Goal: Transaction & Acquisition: Book appointment/travel/reservation

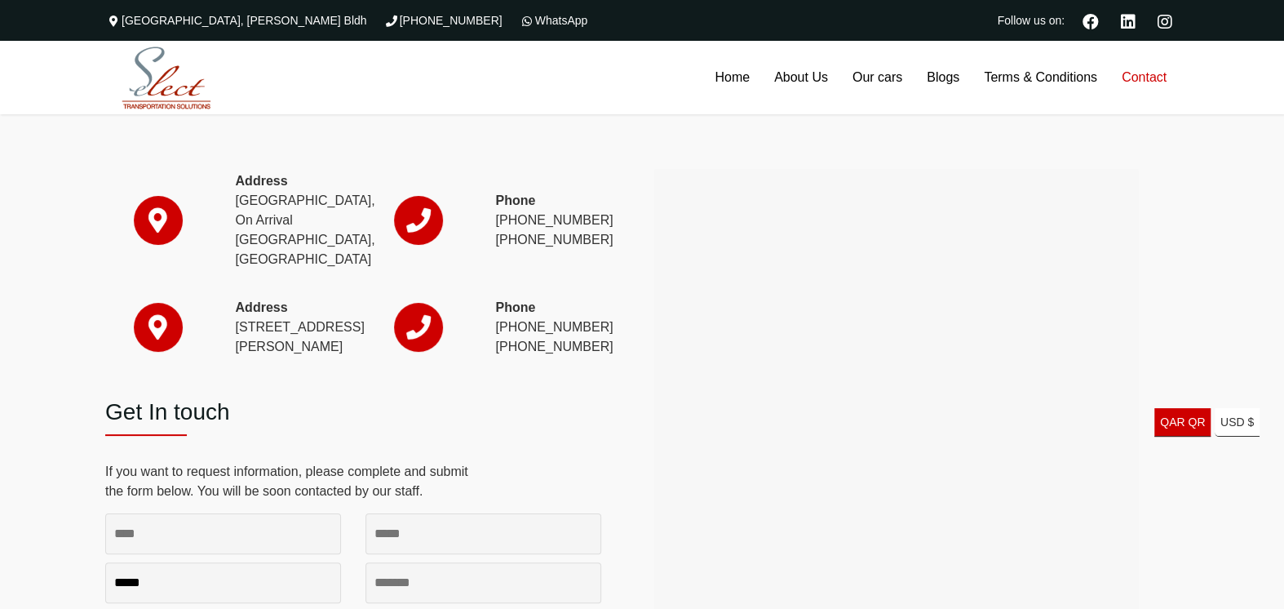
drag, startPoint x: 595, startPoint y: 347, endPoint x: 519, endPoint y: 344, distance: 76.0
click at [518, 344] on p "Phone (974) 4444 4979 (974) 4474 2222" at bounding box center [549, 327] width 106 height 59
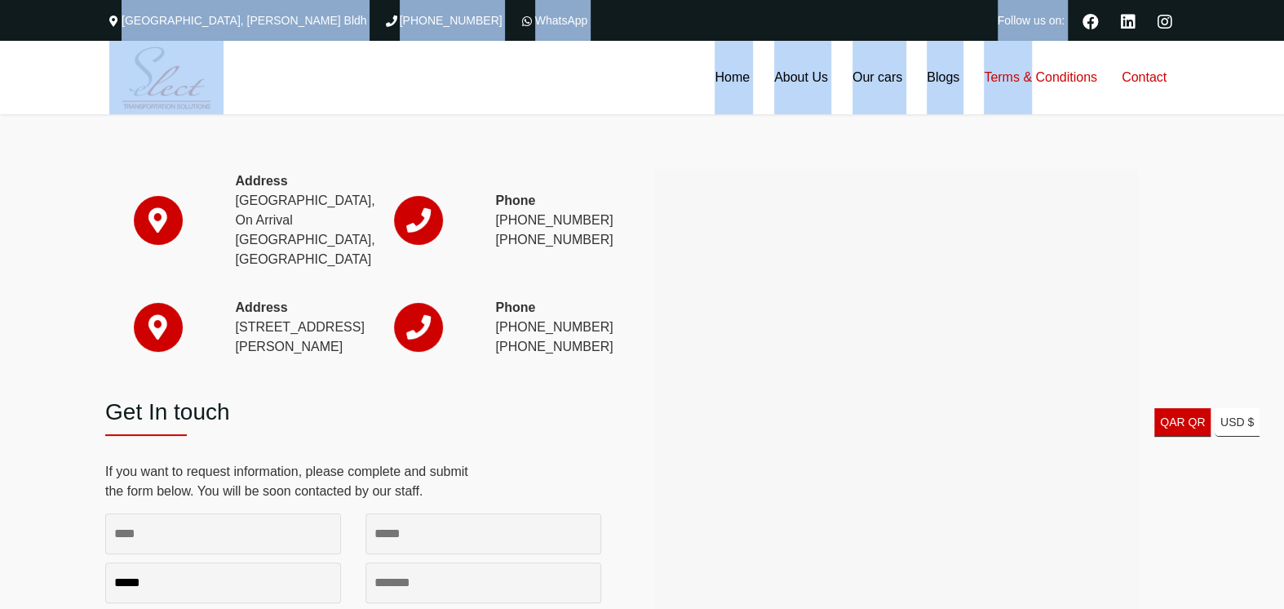
drag, startPoint x: 644, startPoint y: 16, endPoint x: 1031, endPoint y: 90, distance: 393.7
click at [1031, 90] on div "The Commercial Avenue, Sayer Bldh (+974)31366623 WhatsApp Follow us on: Home Ab…" at bounding box center [642, 560] width 1284 height 1120
drag, startPoint x: 590, startPoint y: 340, endPoint x: 532, endPoint y: 339, distance: 58.0
click at [532, 339] on p "Phone (974) 4444 4979 (974) 4474 2222" at bounding box center [549, 327] width 106 height 59
copy p "4444 4979"
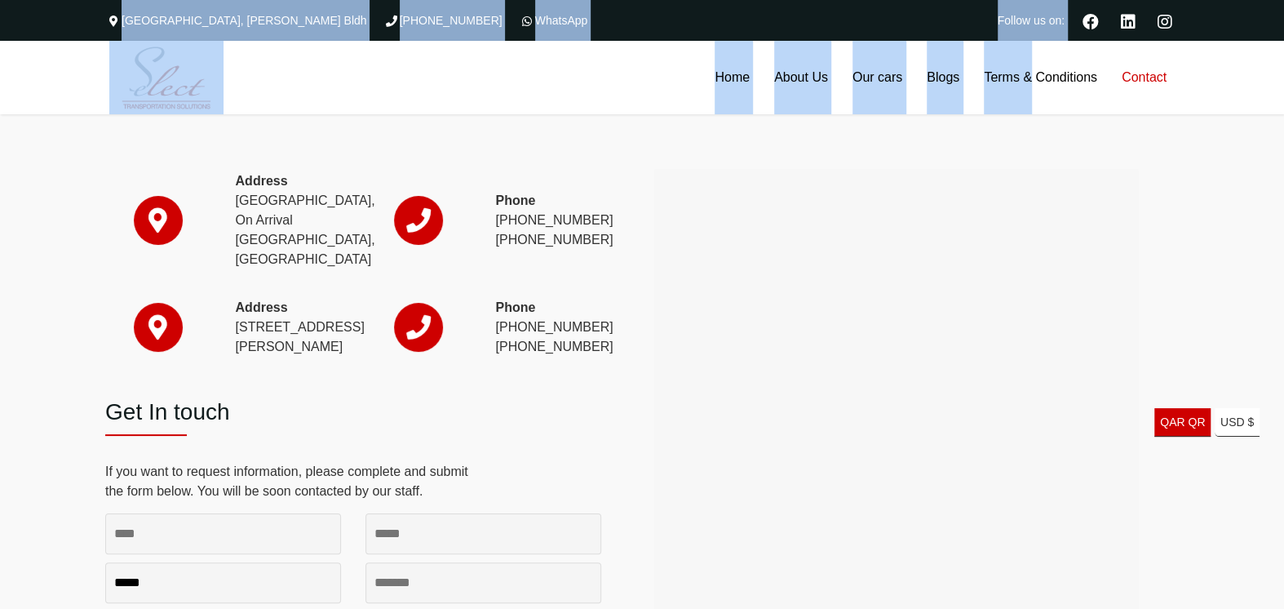
copy p "4444 4979"
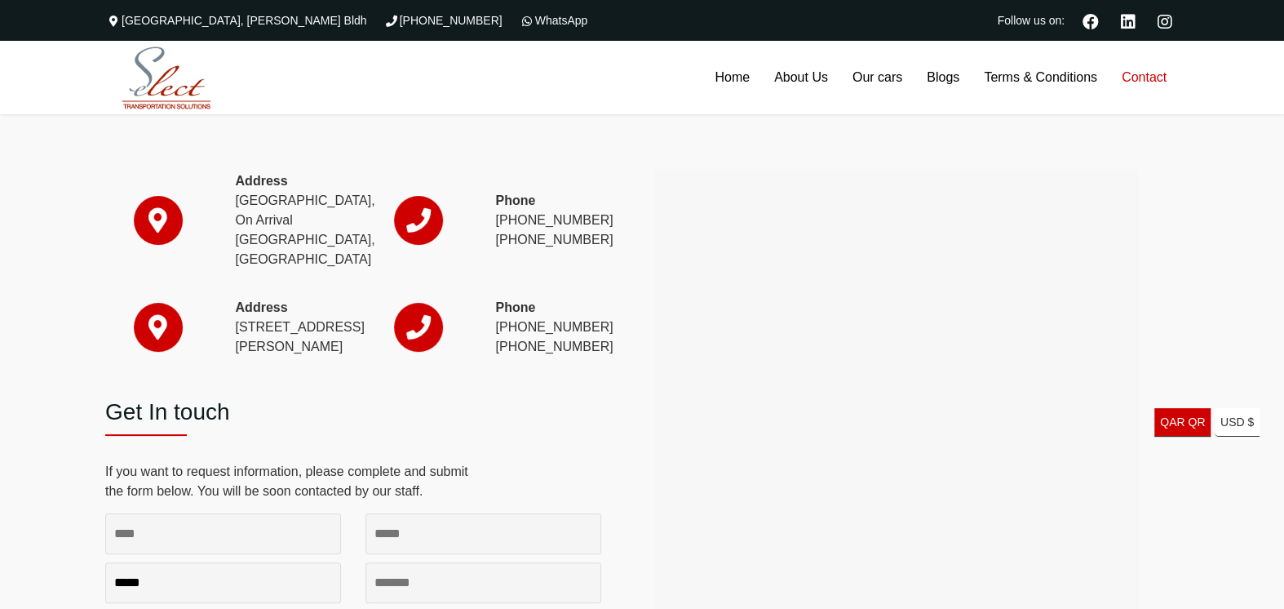
click at [4, 255] on div "Address Hamad International Airport, On Arrival Doha, Qatar Phone (+974) 4010 8…" at bounding box center [642, 417] width 1284 height 607
drag, startPoint x: 597, startPoint y: 215, endPoint x: 534, endPoint y: 215, distance: 63.7
click at [534, 215] on p "Phone (+974) 4010 8855 (+974) 3136 6623" at bounding box center [549, 220] width 106 height 59
drag, startPoint x: 534, startPoint y: 215, endPoint x: 585, endPoint y: 242, distance: 58.4
click at [584, 242] on p "Phone (+974) 4010 8855 (+974) 3136 6623" at bounding box center [549, 220] width 106 height 59
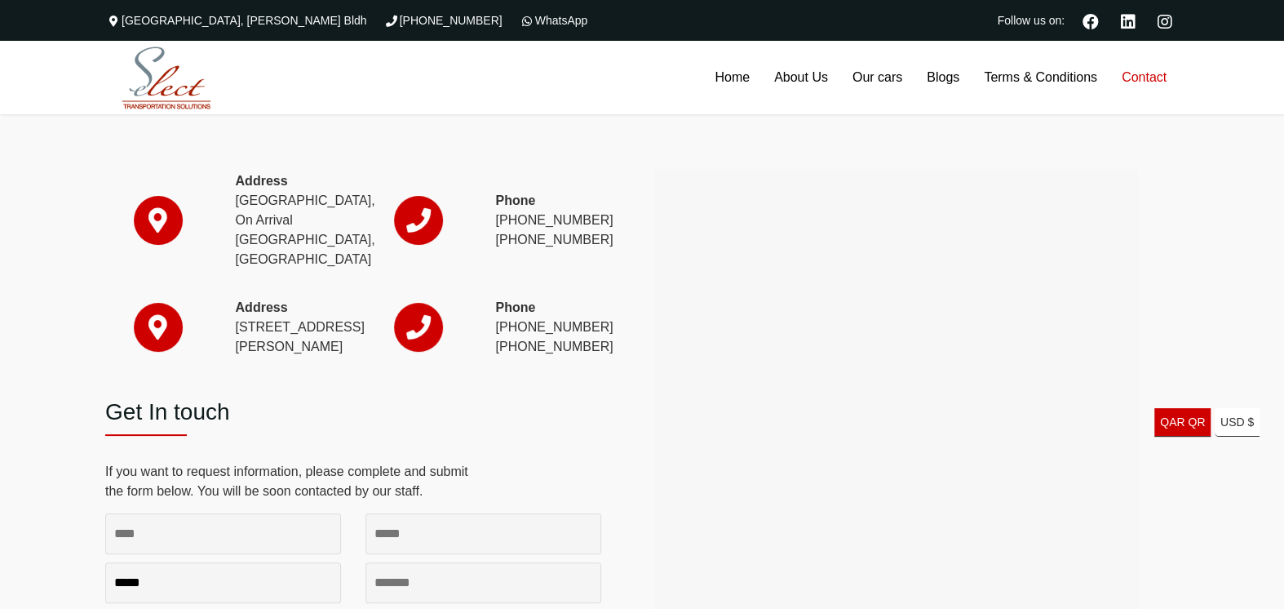
drag, startPoint x: 597, startPoint y: 235, endPoint x: 535, endPoint y: 232, distance: 62.1
click at [535, 232] on p "Phone (+974) 4010 8855 (+974) 3136 6623" at bounding box center [549, 220] width 106 height 59
copy p "3136 6623"
drag, startPoint x: 768, startPoint y: 19, endPoint x: 797, endPoint y: 51, distance: 43.9
click at [800, 19] on div "The Commercial Avenue, Sayer Bldh (+974)31366623 WhatsApp Follow us on:" at bounding box center [642, 20] width 1284 height 41
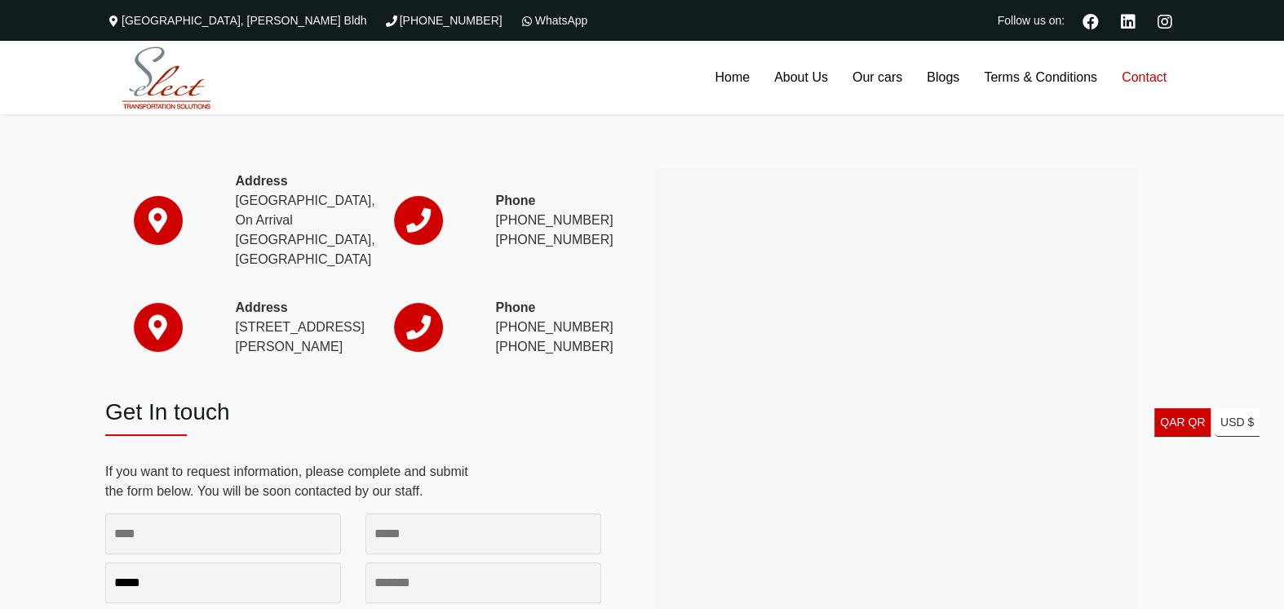
drag, startPoint x: 603, startPoint y: 339, endPoint x: 528, endPoint y: 343, distance: 75.1
click at [528, 343] on div "Phone (974) 4444 4979 (974) 4474 2222" at bounding box center [549, 341] width 131 height 87
copy p "4444 4979"
click at [0, 283] on html "The Commercial Avenue, Sayer Bldh (+974)31366623 WhatsApp Follow us on: Home Ab…" at bounding box center [642, 560] width 1284 height 1120
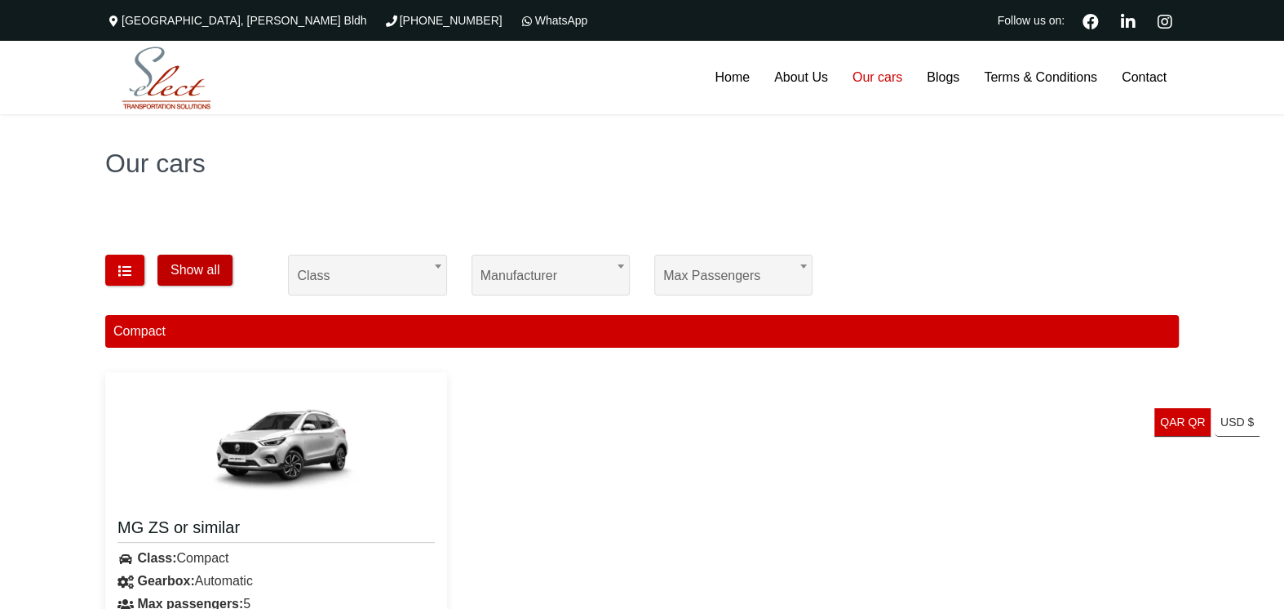
click at [211, 277] on button "Show all" at bounding box center [194, 270] width 75 height 31
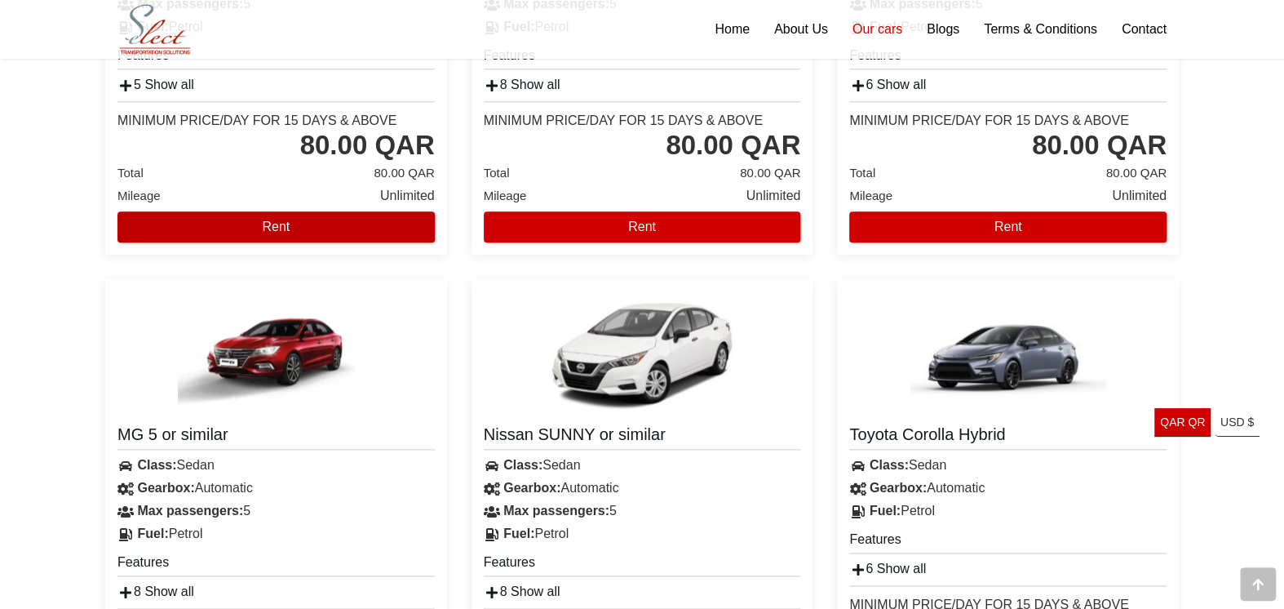
scroll to position [1360, 0]
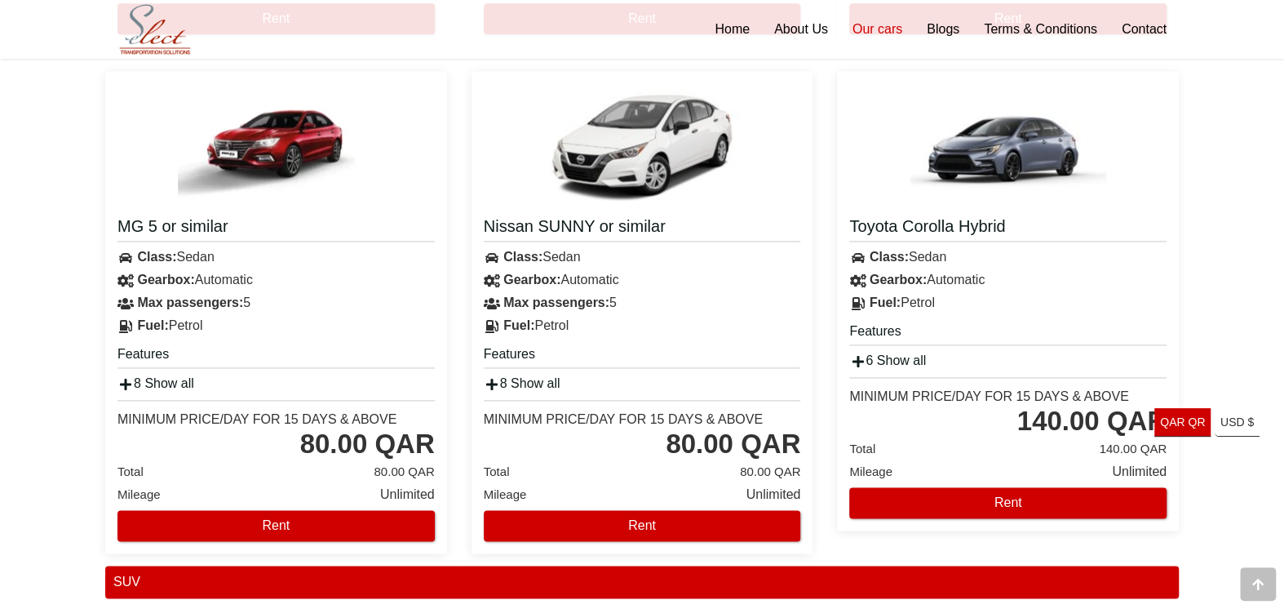
click at [1080, 353] on div "6 Show all" at bounding box center [1008, 360] width 342 height 23
click at [995, 498] on button "Rent" at bounding box center [1007, 502] width 317 height 31
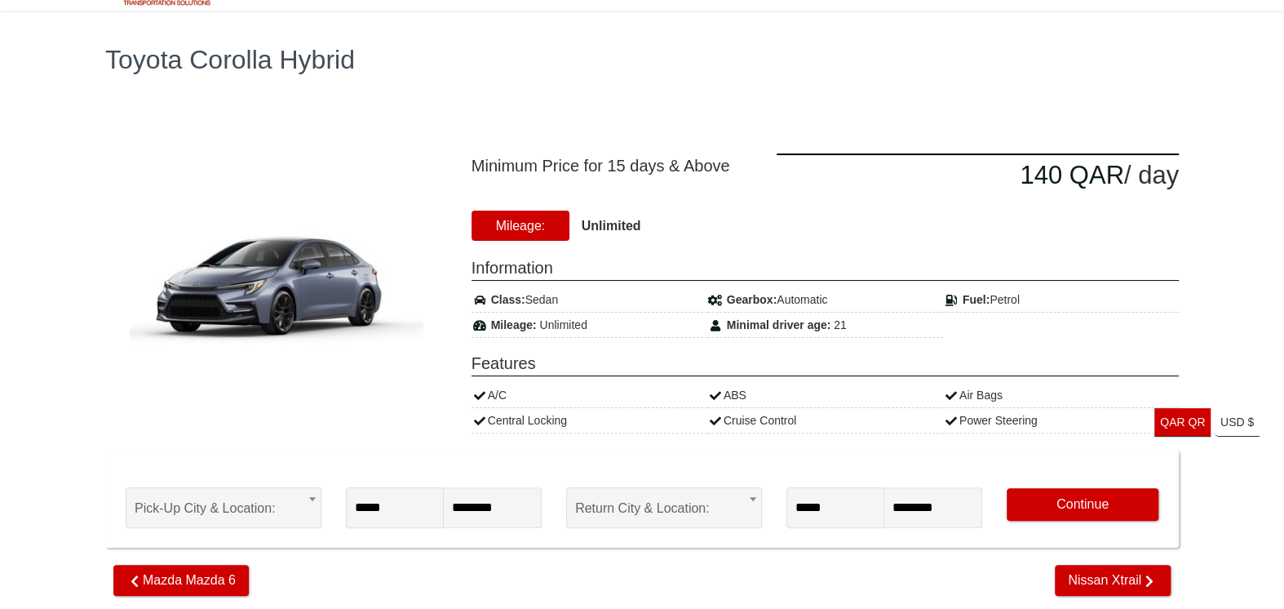
scroll to position [136, 0]
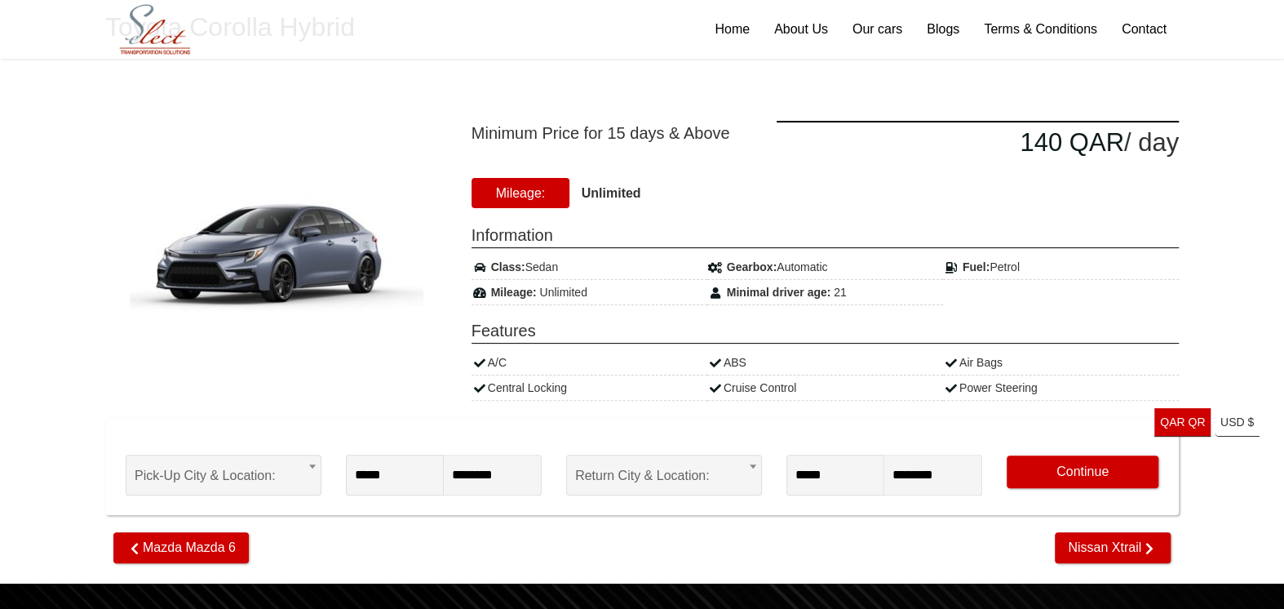
click at [304, 472] on span at bounding box center [312, 465] width 16 height 21
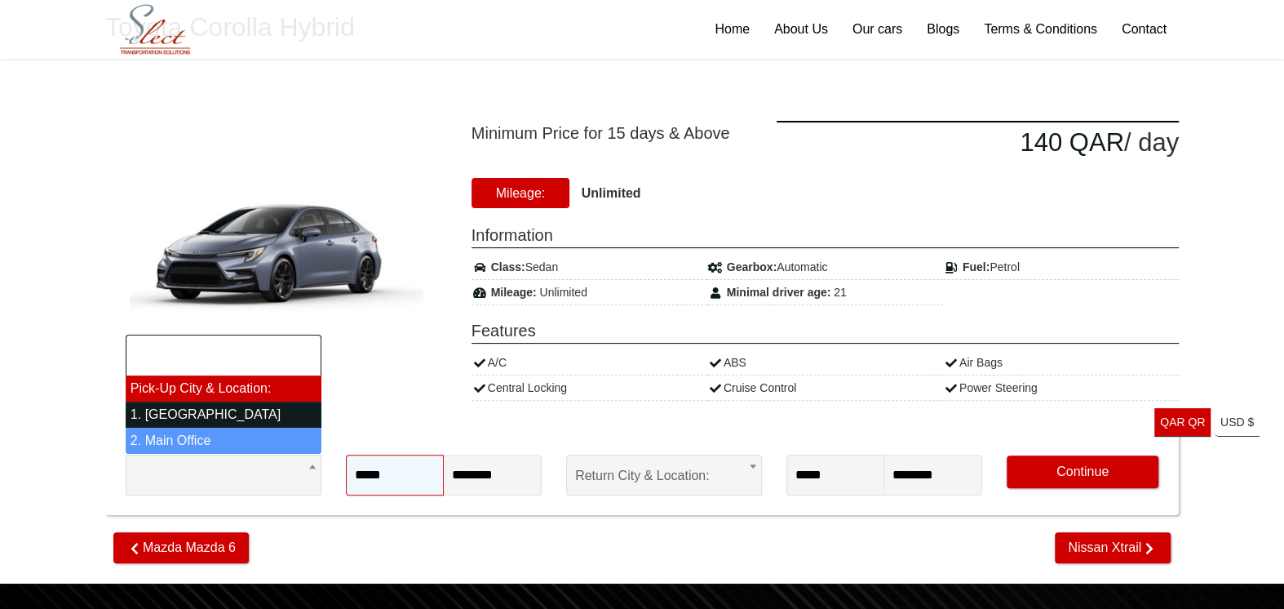
select select "*"
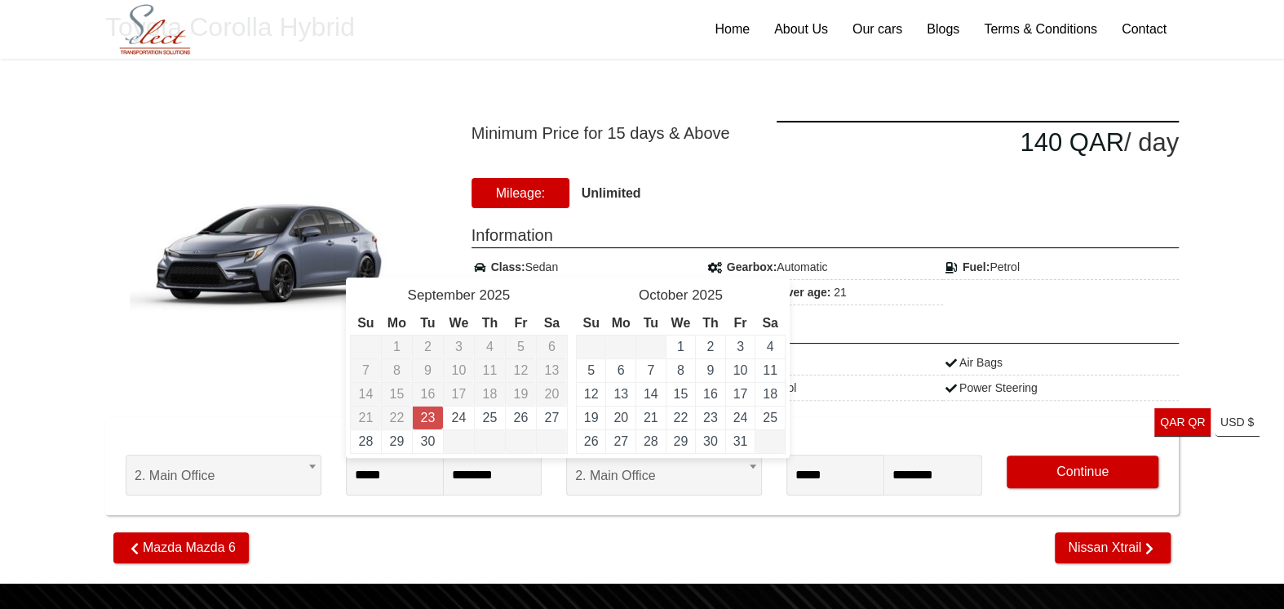
click at [433, 418] on link "23" at bounding box center [427, 417] width 15 height 14
type input "**********"
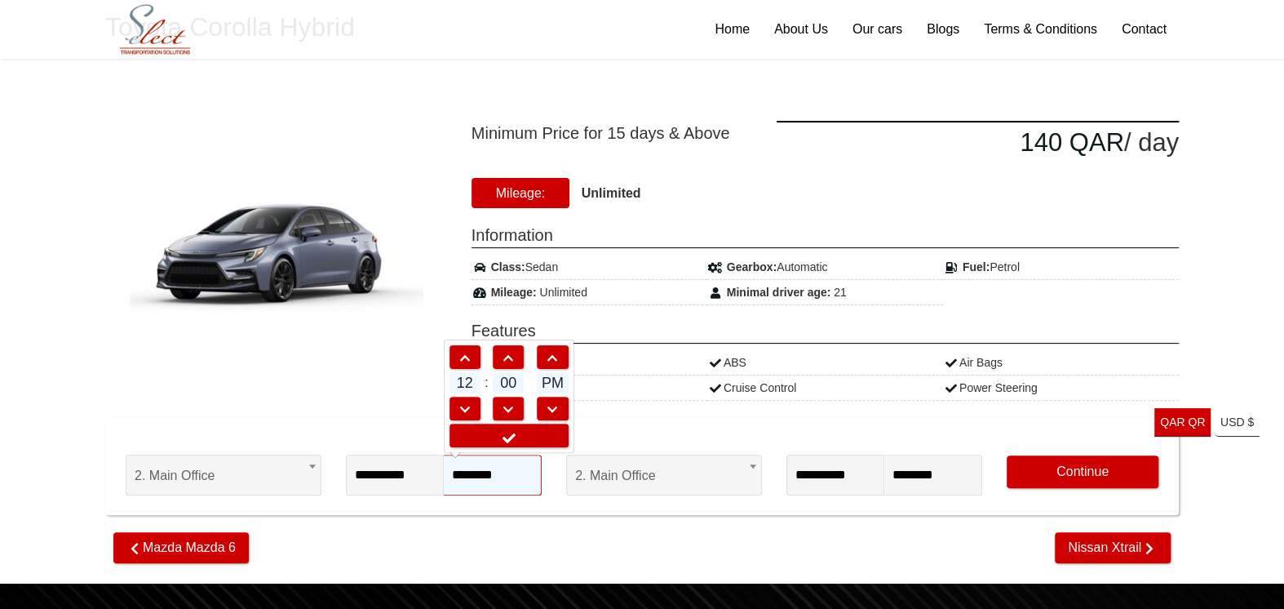
click at [513, 474] on input "********" at bounding box center [493, 475] width 98 height 41
click at [486, 473] on input "********" at bounding box center [493, 475] width 98 height 41
click at [501, 400] on link at bounding box center [508, 409] width 31 height 24
click at [503, 402] on link at bounding box center [508, 409] width 31 height 24
click at [503, 404] on span at bounding box center [508, 409] width 29 height 11
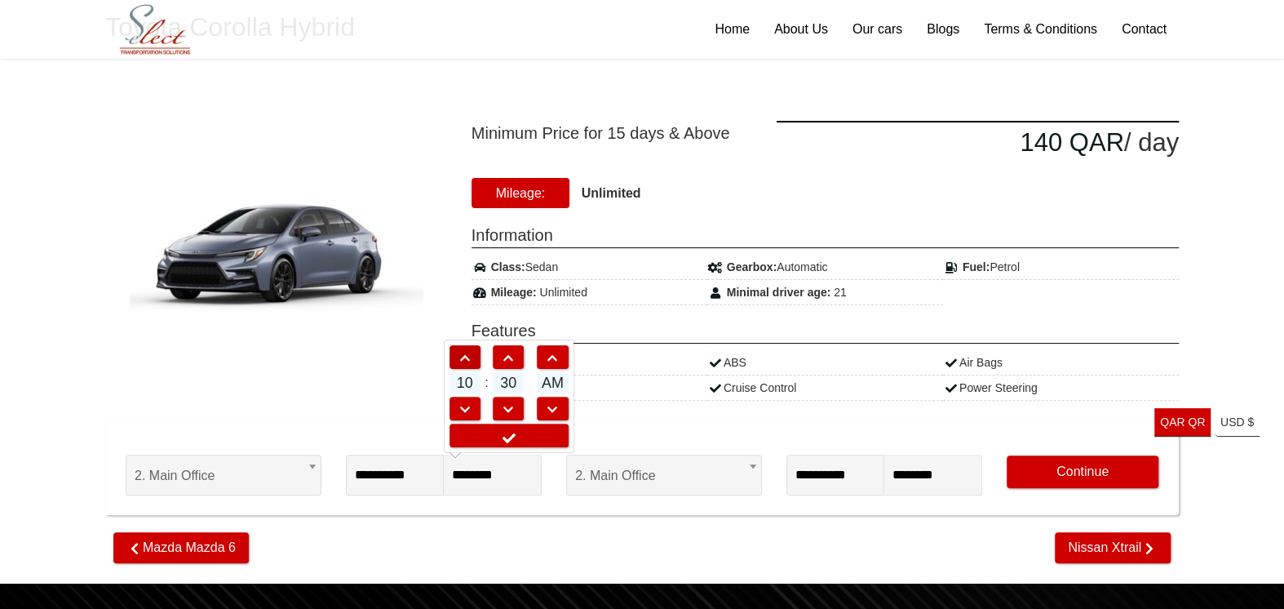
click at [461, 357] on span at bounding box center [464, 358] width 29 height 11
click at [505, 408] on span at bounding box center [508, 409] width 29 height 11
click at [516, 415] on link at bounding box center [508, 409] width 31 height 24
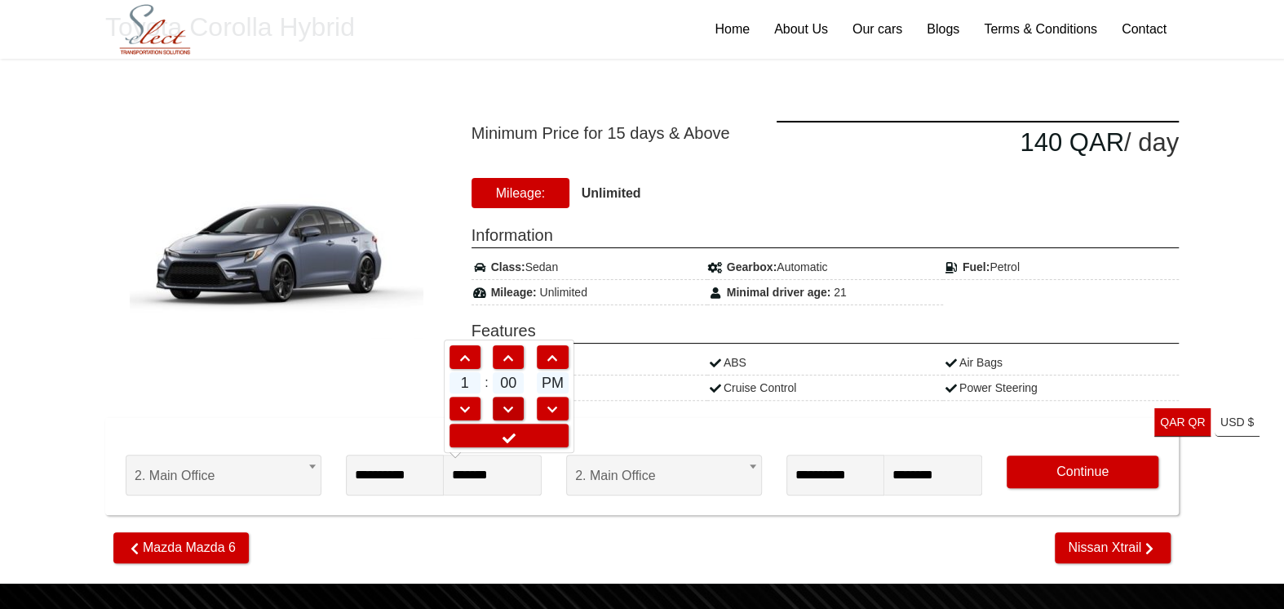
type input "********"
click at [521, 437] on link at bounding box center [509, 436] width 119 height 24
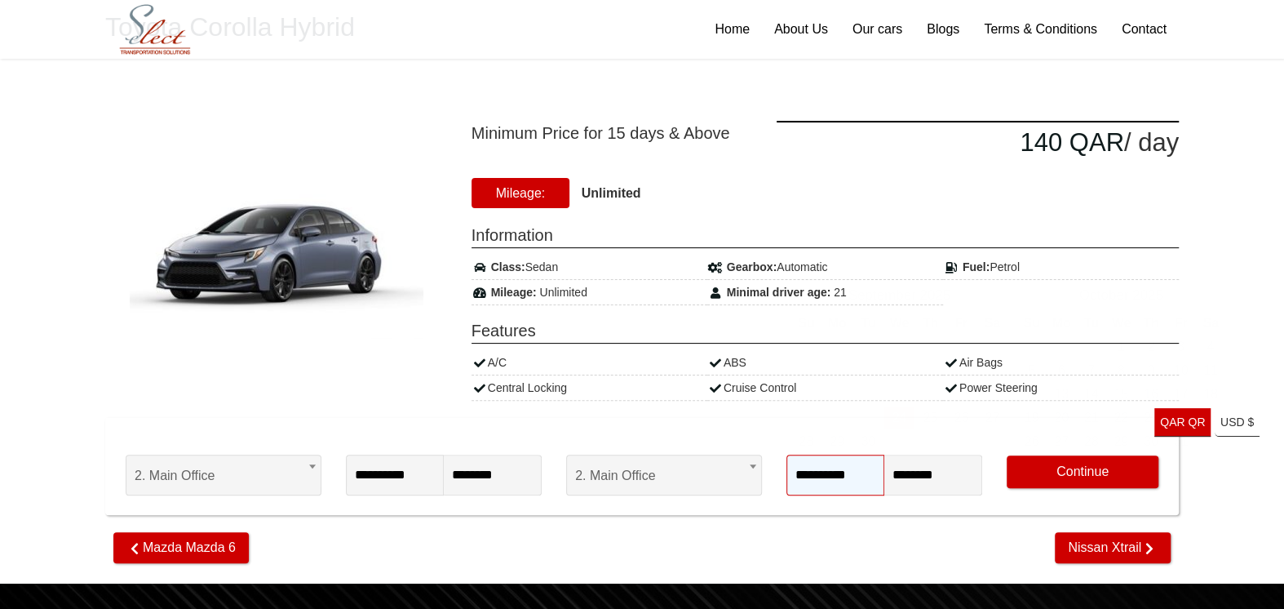
click at [836, 471] on input "**********" at bounding box center [836, 475] width 98 height 41
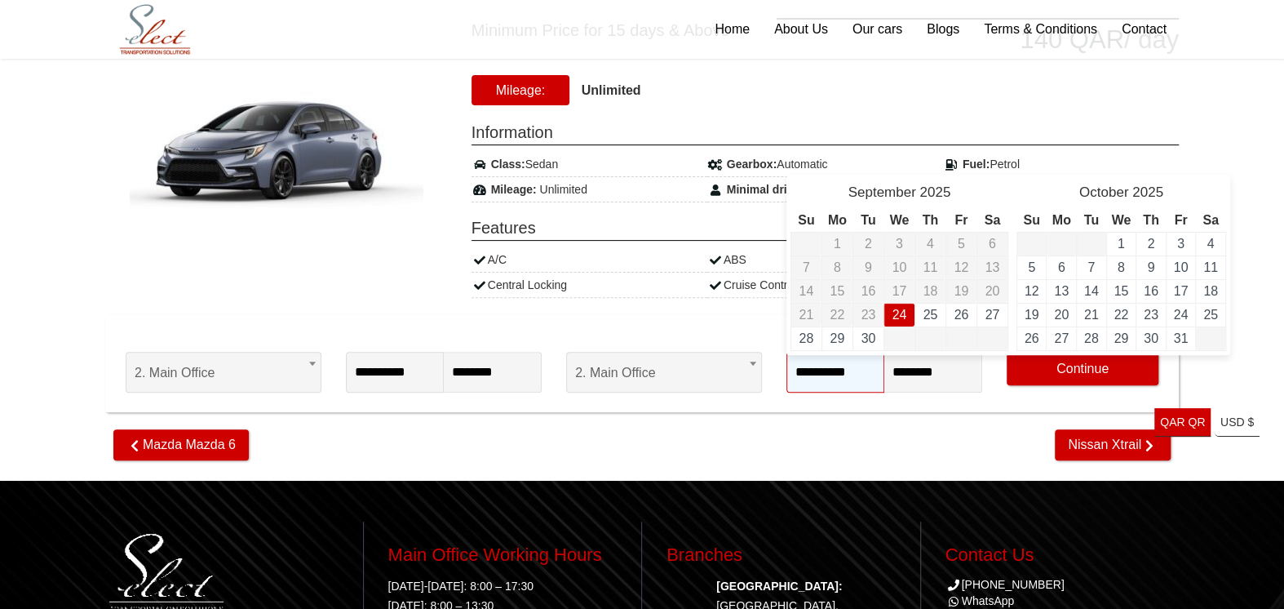
scroll to position [272, 0]
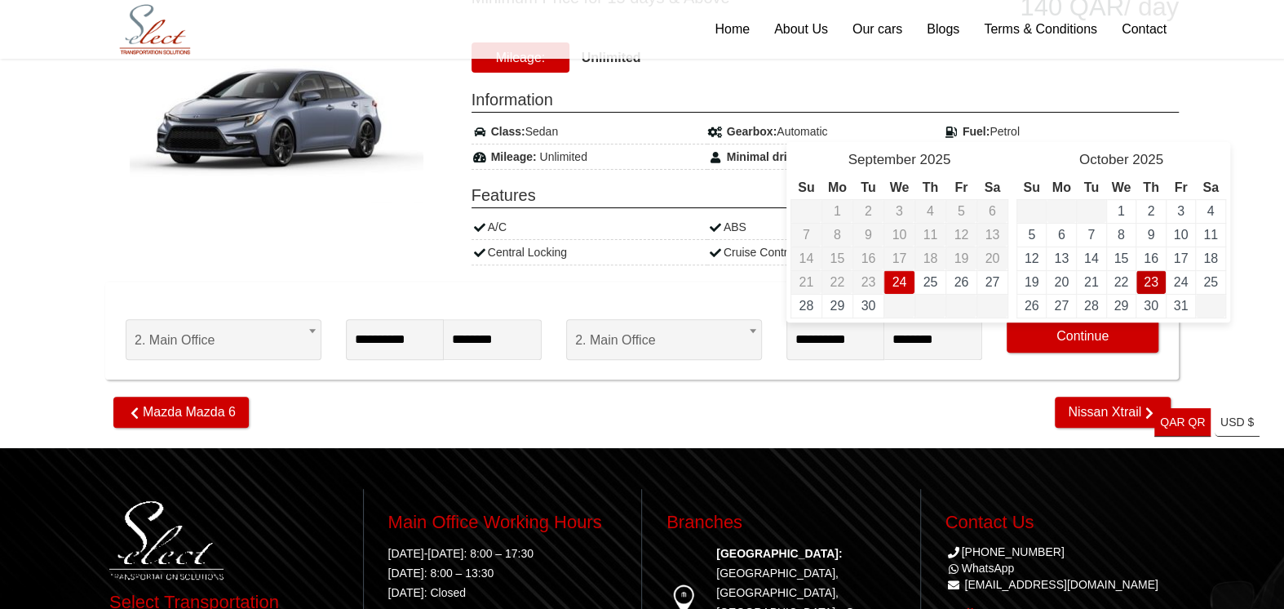
click at [1146, 276] on link "23" at bounding box center [1151, 282] width 15 height 14
type input "**********"
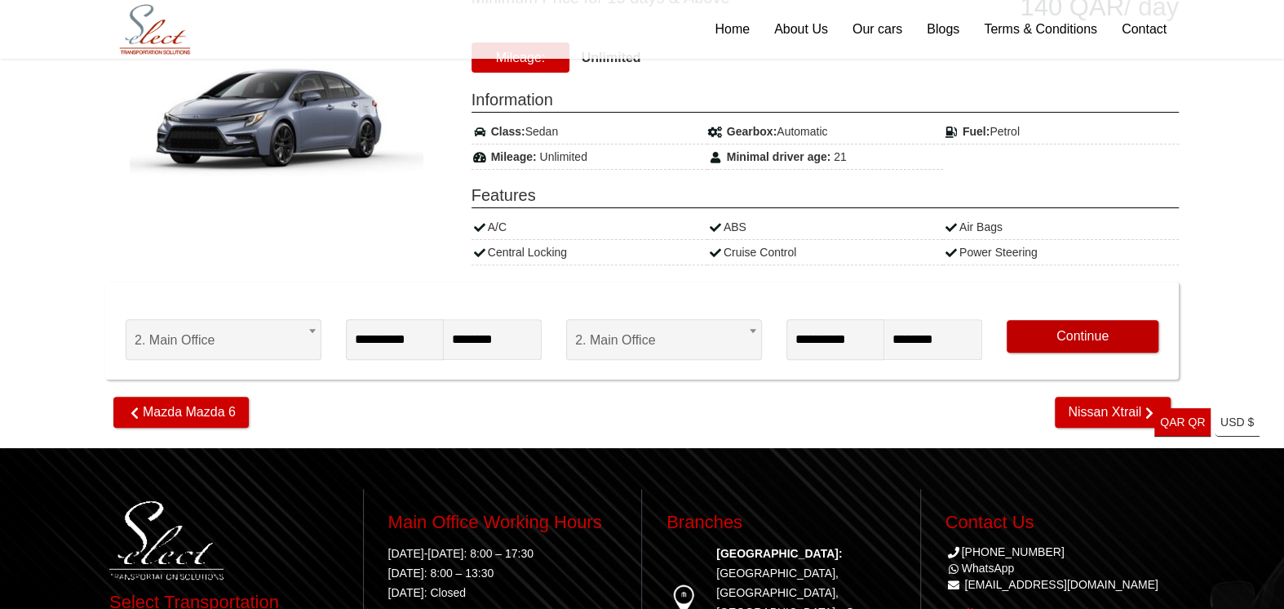
click at [1056, 336] on button "Continue" at bounding box center [1083, 336] width 152 height 33
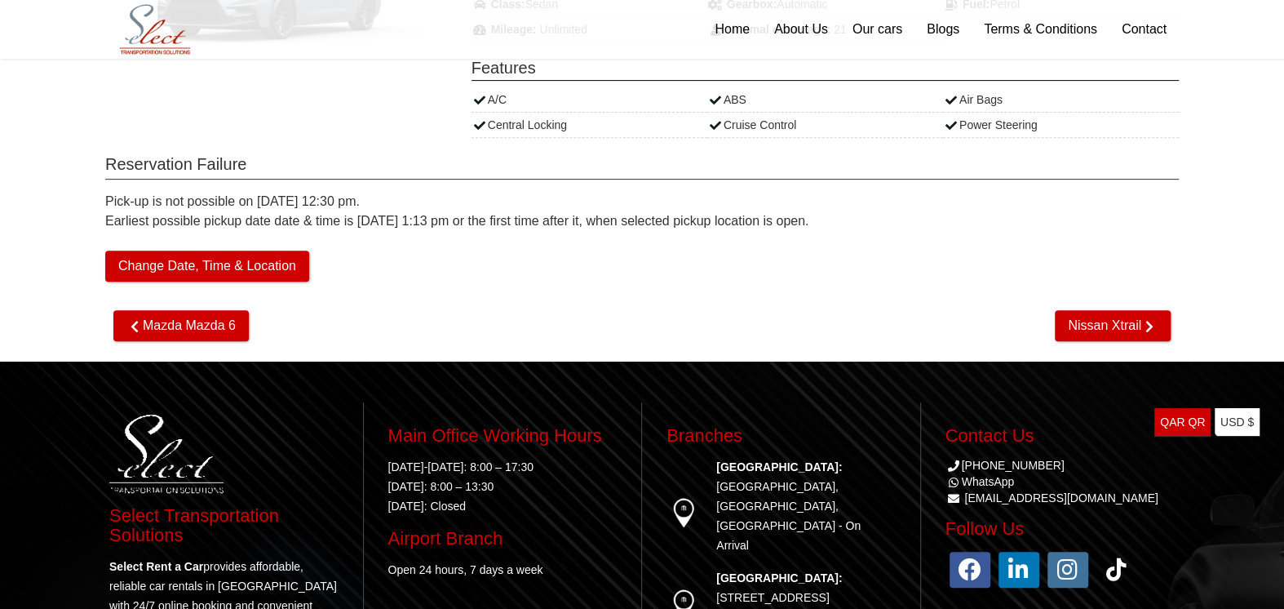
scroll to position [408, 0]
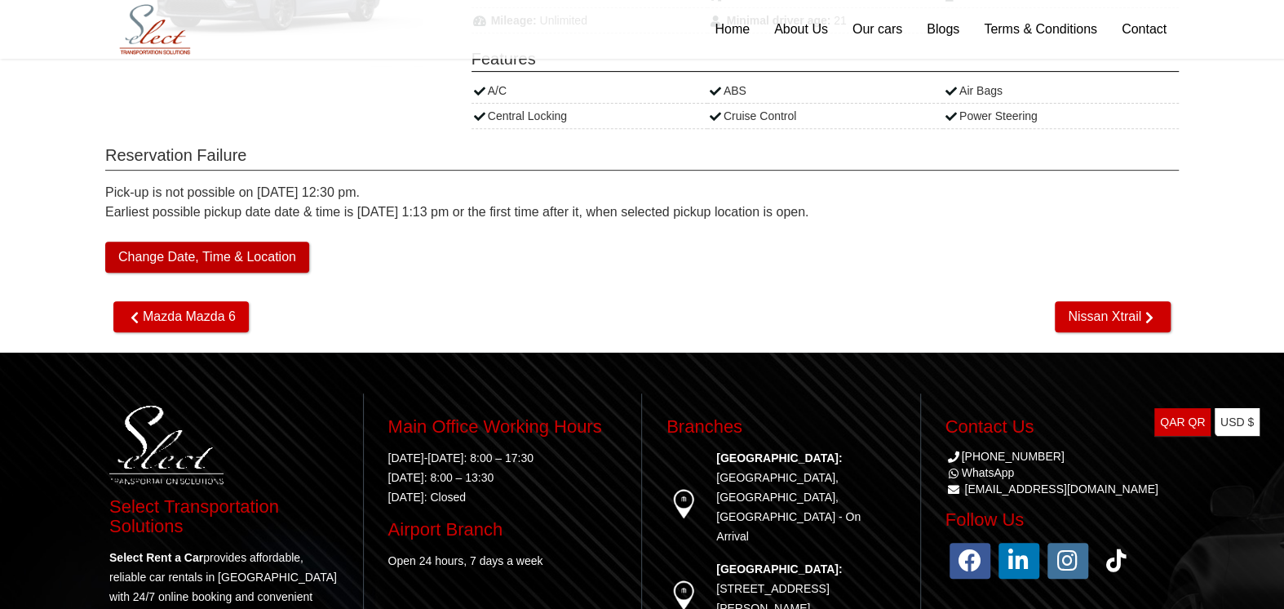
click at [277, 259] on button "Change Date, Time & Location" at bounding box center [207, 257] width 204 height 31
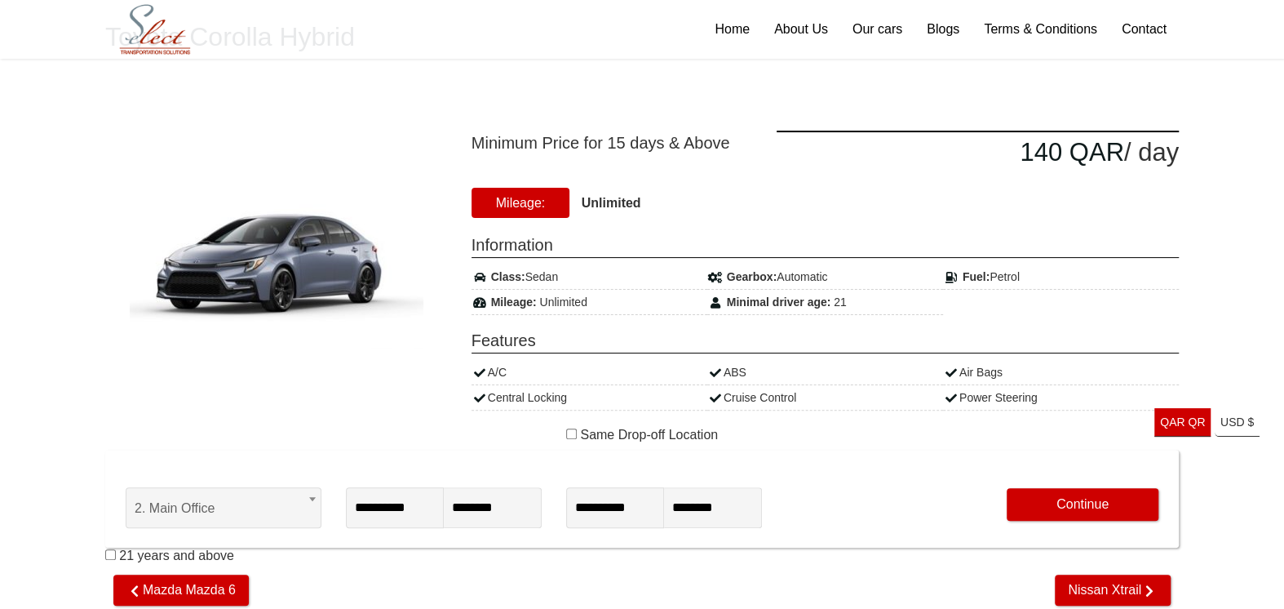
scroll to position [272, 0]
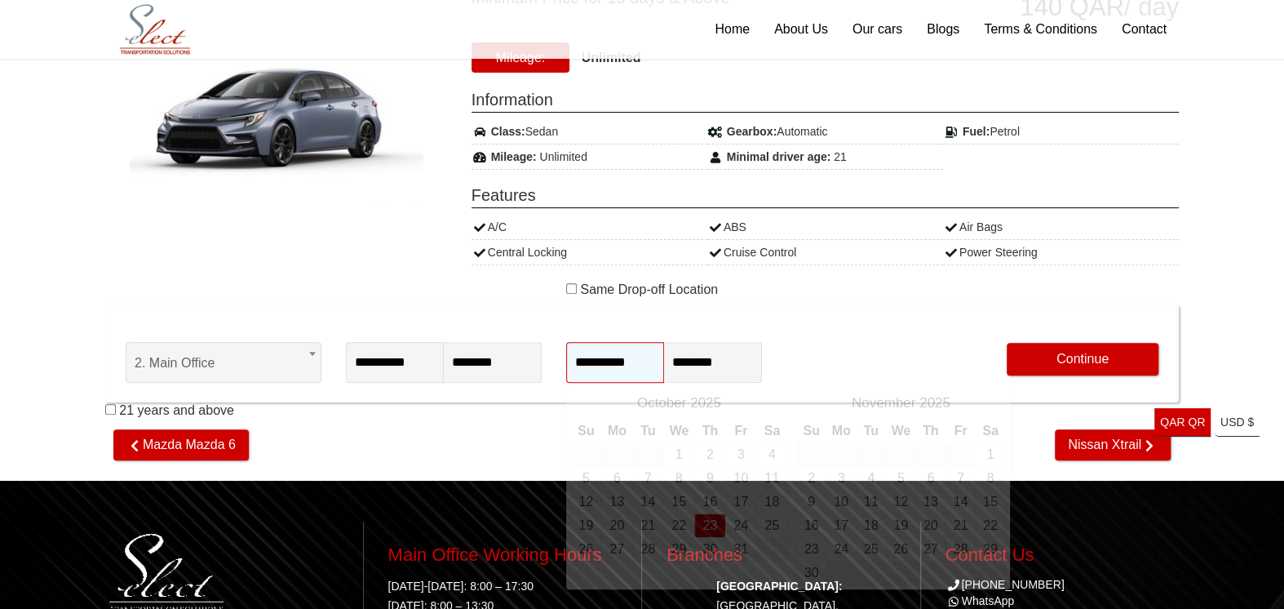
click at [608, 362] on input "**********" at bounding box center [615, 362] width 98 height 41
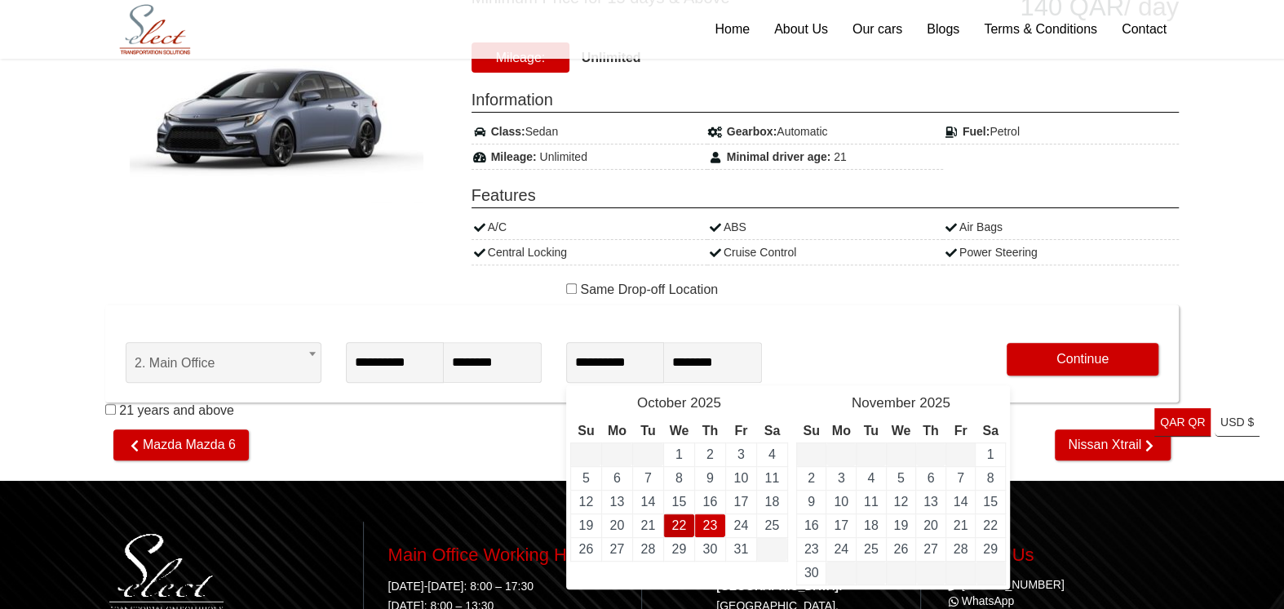
click at [681, 524] on link "22" at bounding box center [679, 525] width 15 height 14
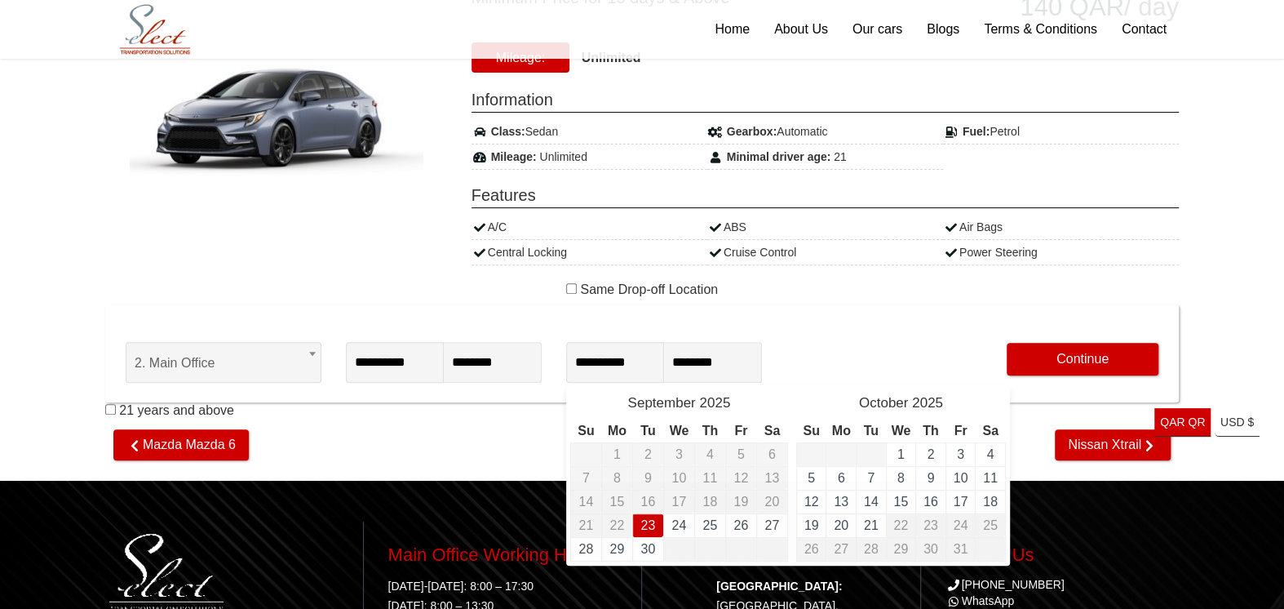
type input "**********"
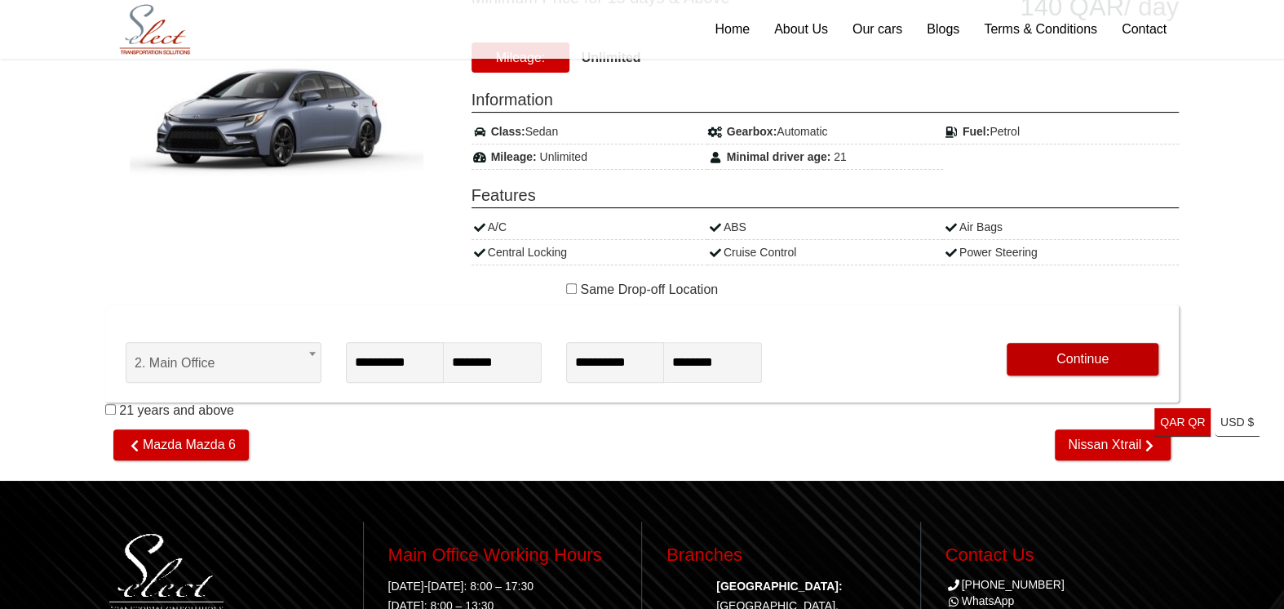
click at [1068, 366] on button "Continue" at bounding box center [1083, 359] width 152 height 33
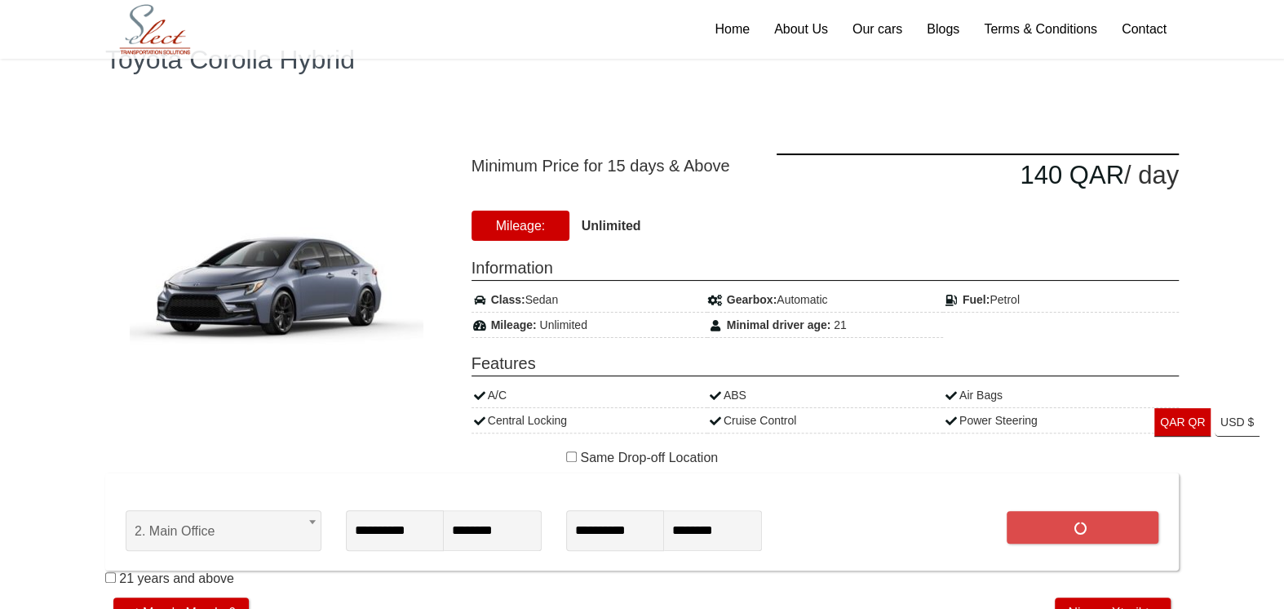
scroll to position [136, 0]
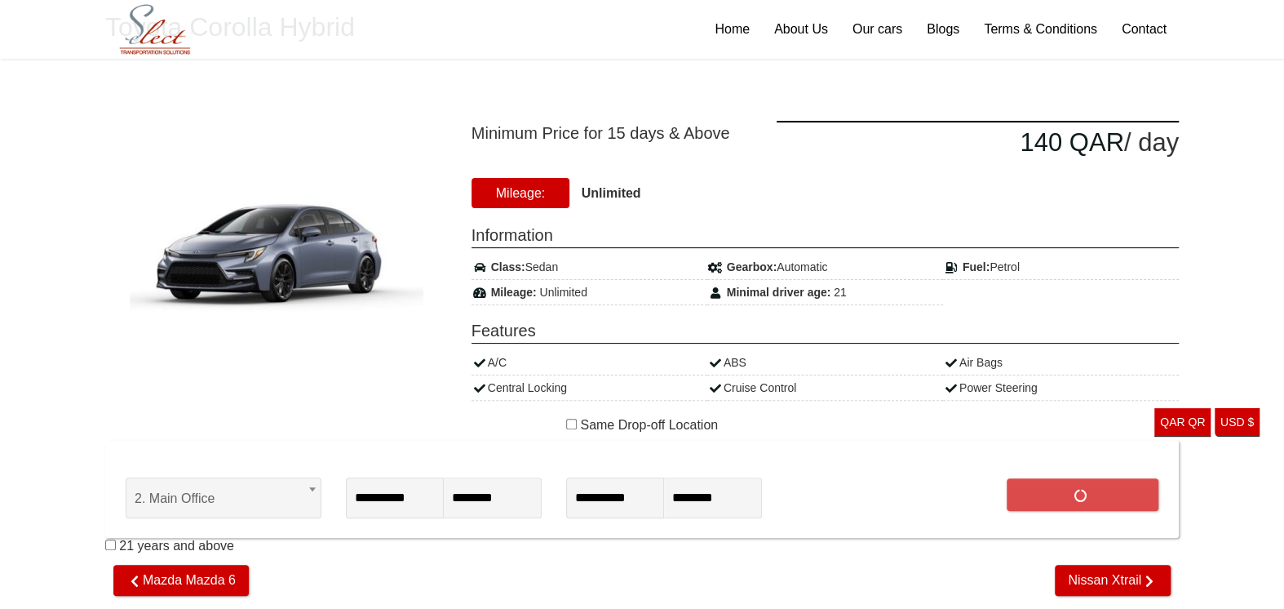
click at [1234, 427] on link "USD $ Europian Euro" at bounding box center [1237, 422] width 45 height 29
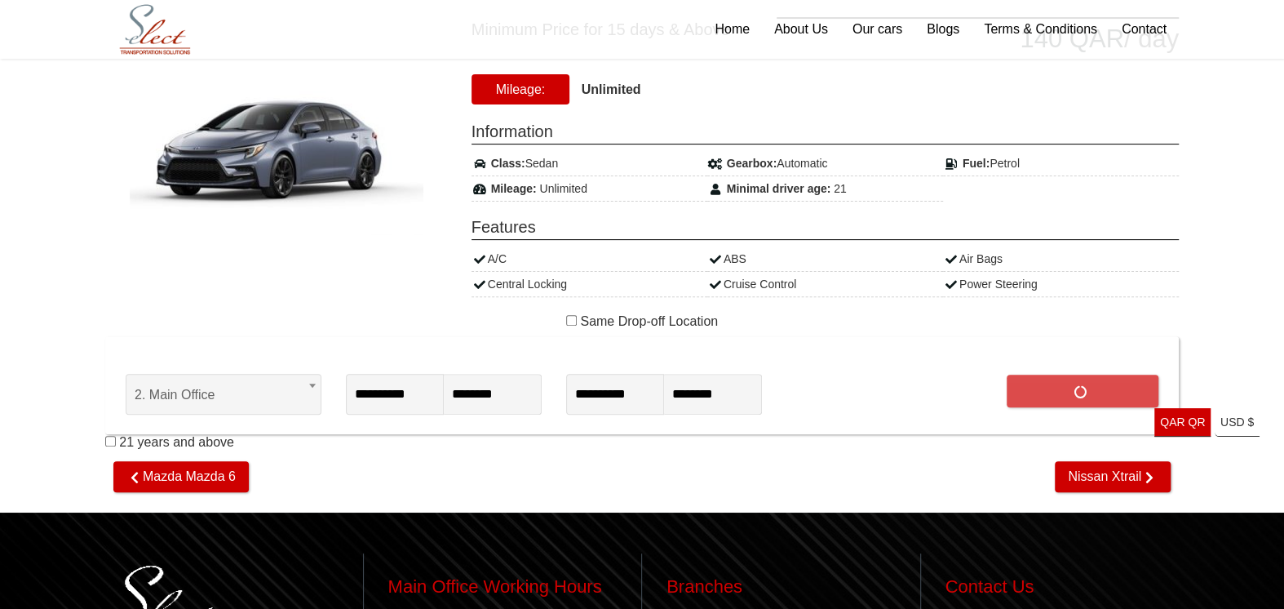
scroll to position [272, 0]
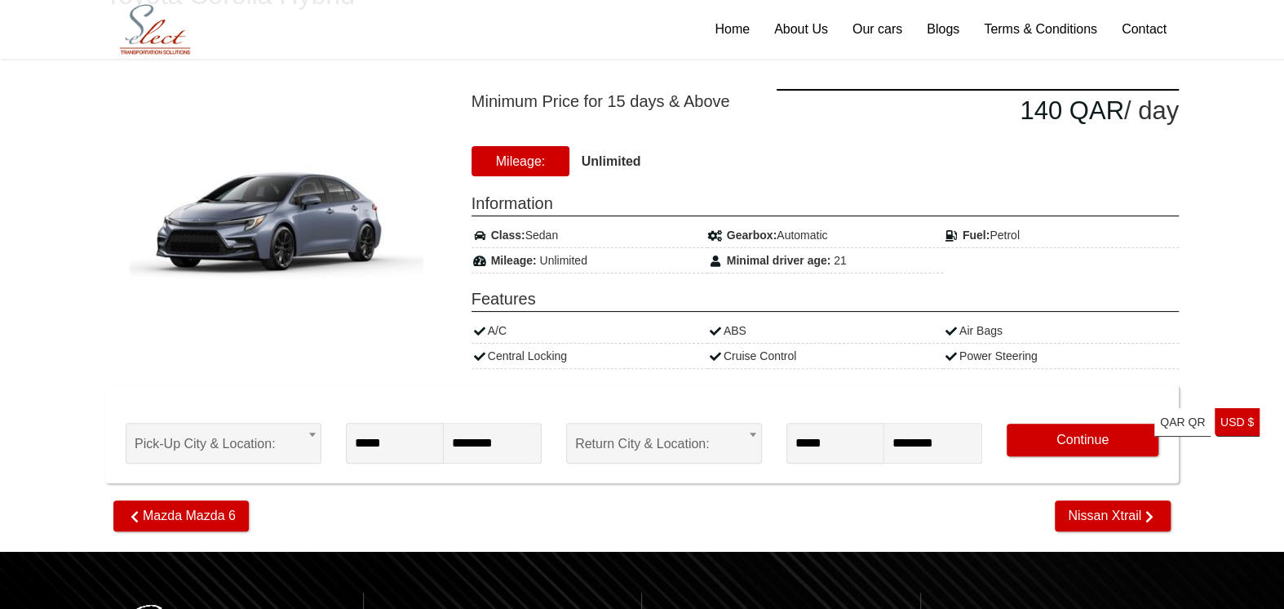
scroll to position [136, 0]
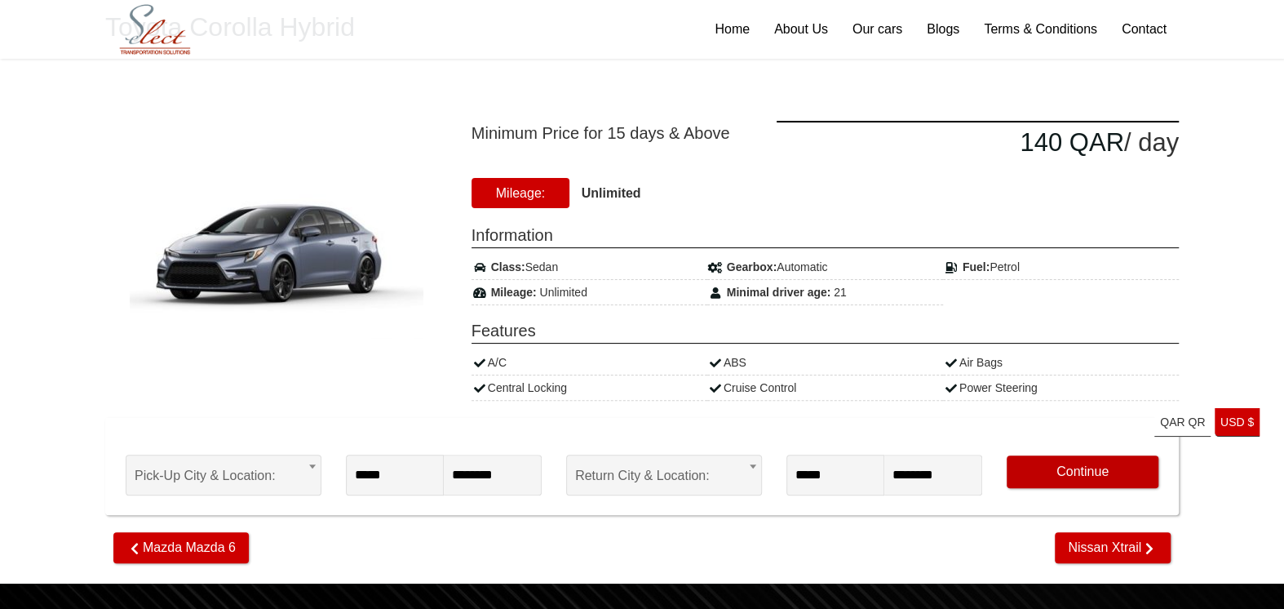
click at [1081, 469] on button "Continue" at bounding box center [1083, 471] width 152 height 33
click at [428, 475] on input "*****" at bounding box center [395, 475] width 98 height 41
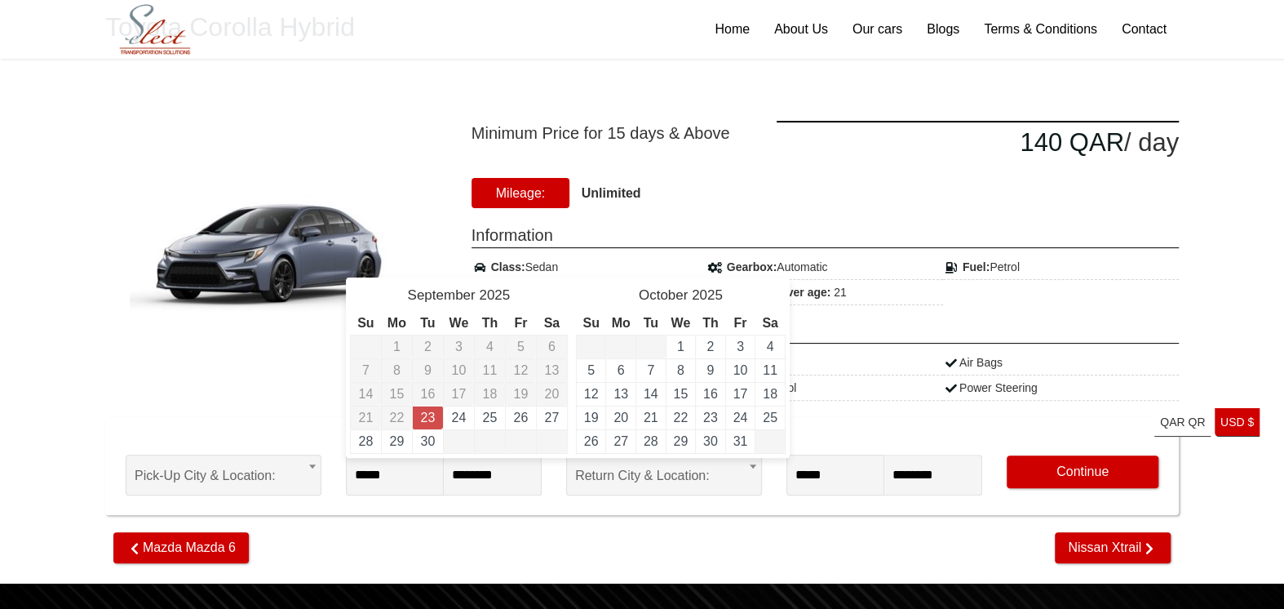
click at [424, 414] on link "23" at bounding box center [427, 417] width 15 height 14
type input "**********"
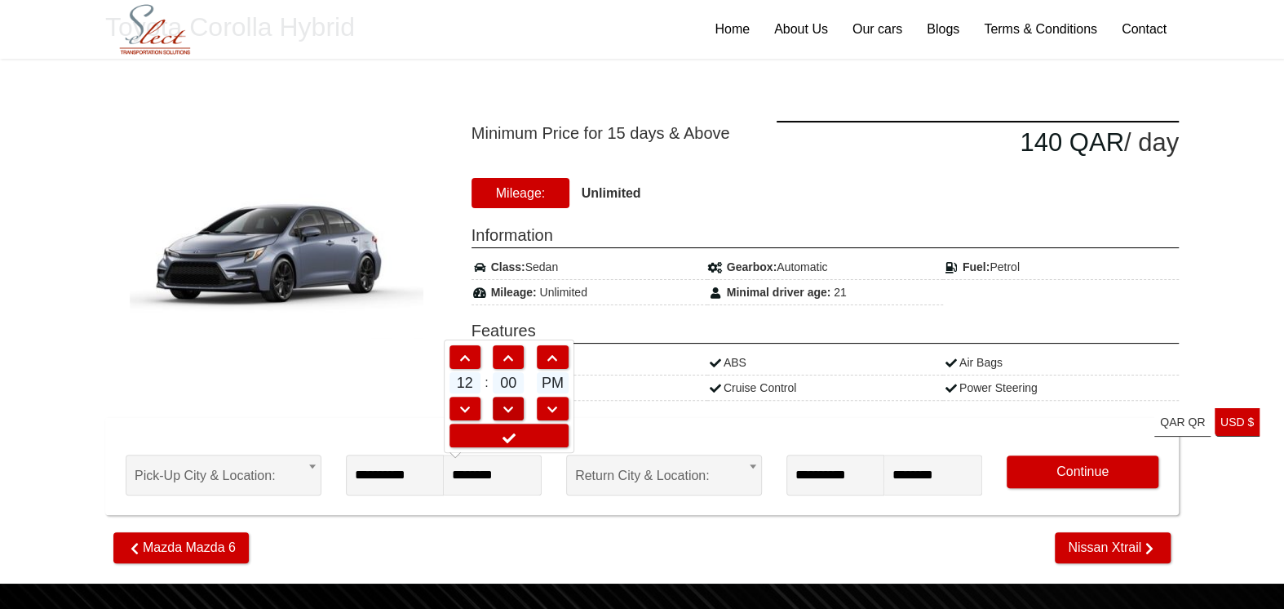
click at [503, 404] on span at bounding box center [508, 409] width 29 height 11
click at [516, 357] on span at bounding box center [508, 358] width 29 height 11
type input "********"
click at [722, 480] on span "Return City & Location:" at bounding box center [664, 475] width 178 height 41
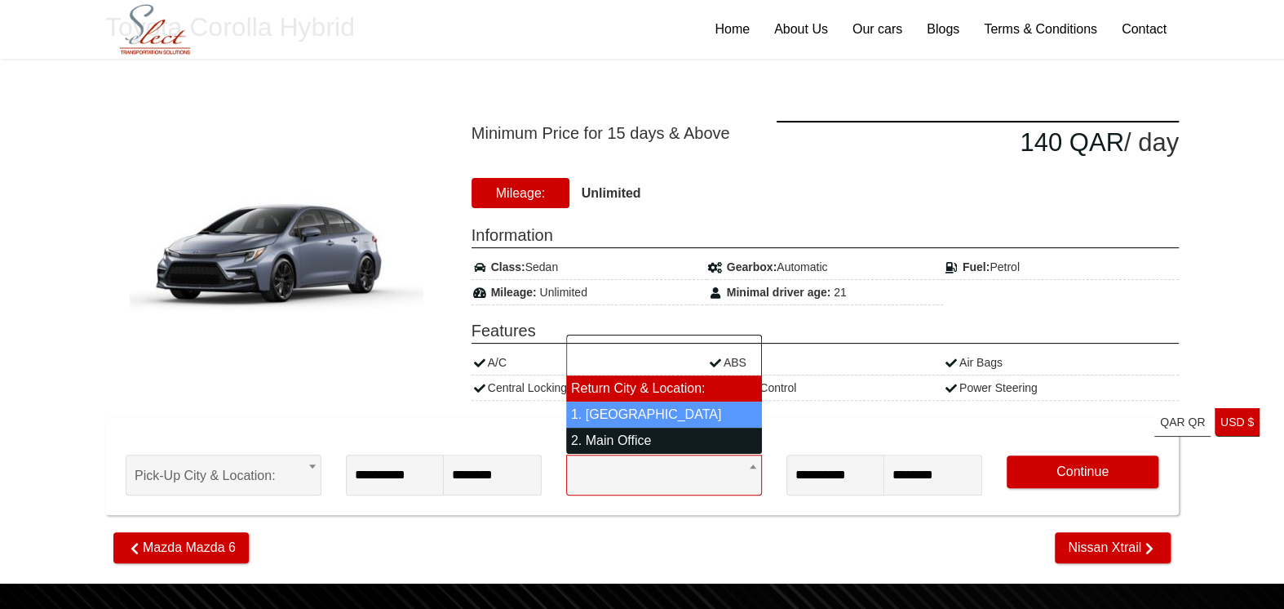
select select "*"
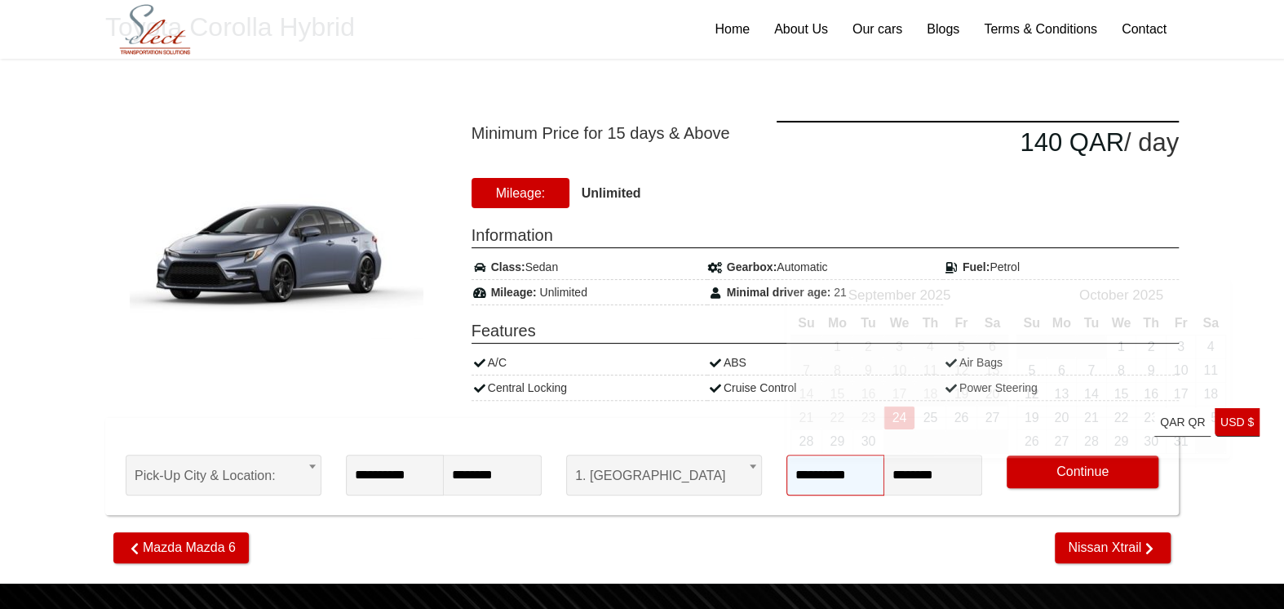
click at [850, 478] on input "**********" at bounding box center [836, 475] width 98 height 41
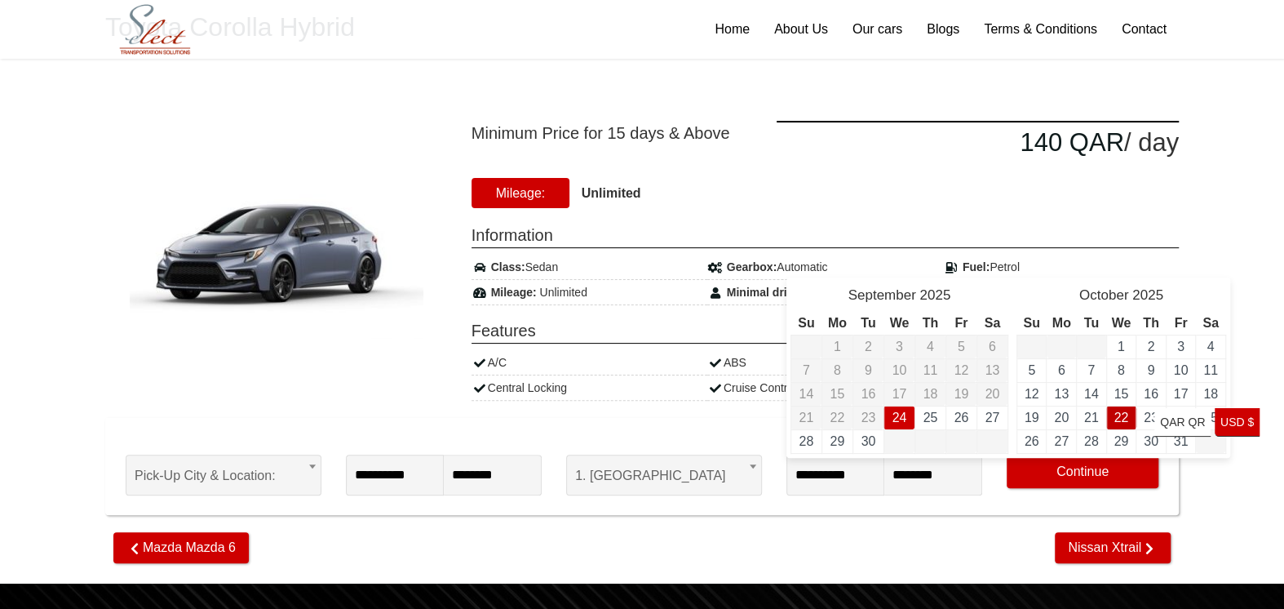
click at [1120, 416] on link "22" at bounding box center [1121, 417] width 15 height 14
type input "**********"
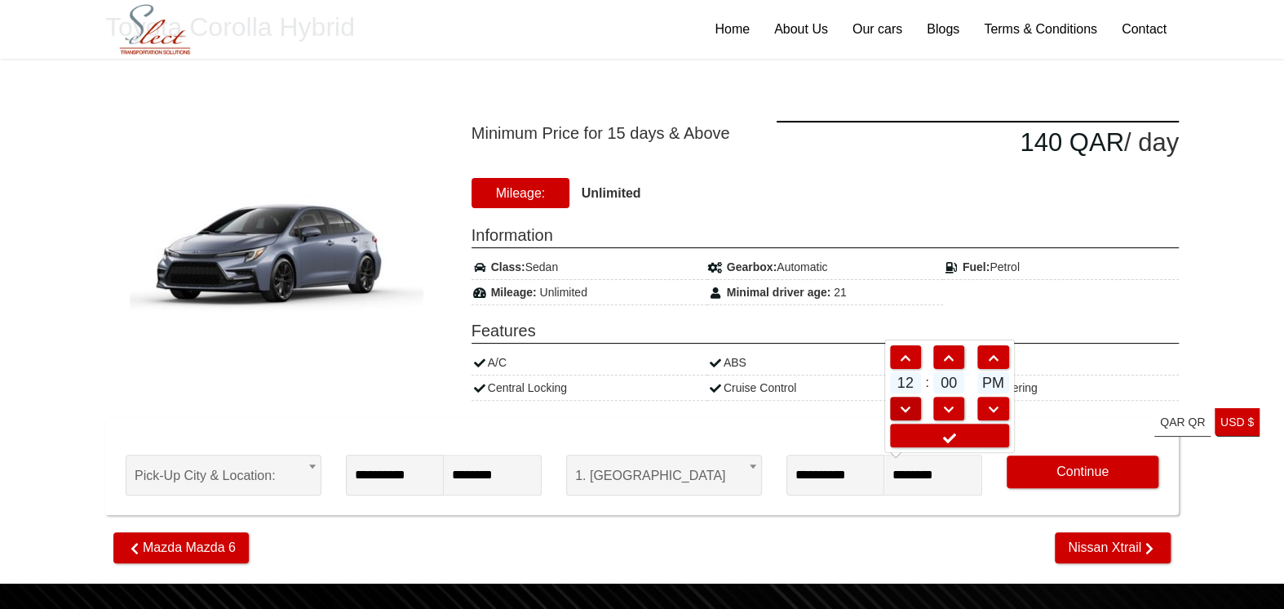
click at [916, 401] on link at bounding box center [905, 409] width 31 height 24
click at [907, 353] on span at bounding box center [905, 358] width 29 height 11
type input "*******"
click at [1089, 477] on button "Continue" at bounding box center [1083, 471] width 152 height 33
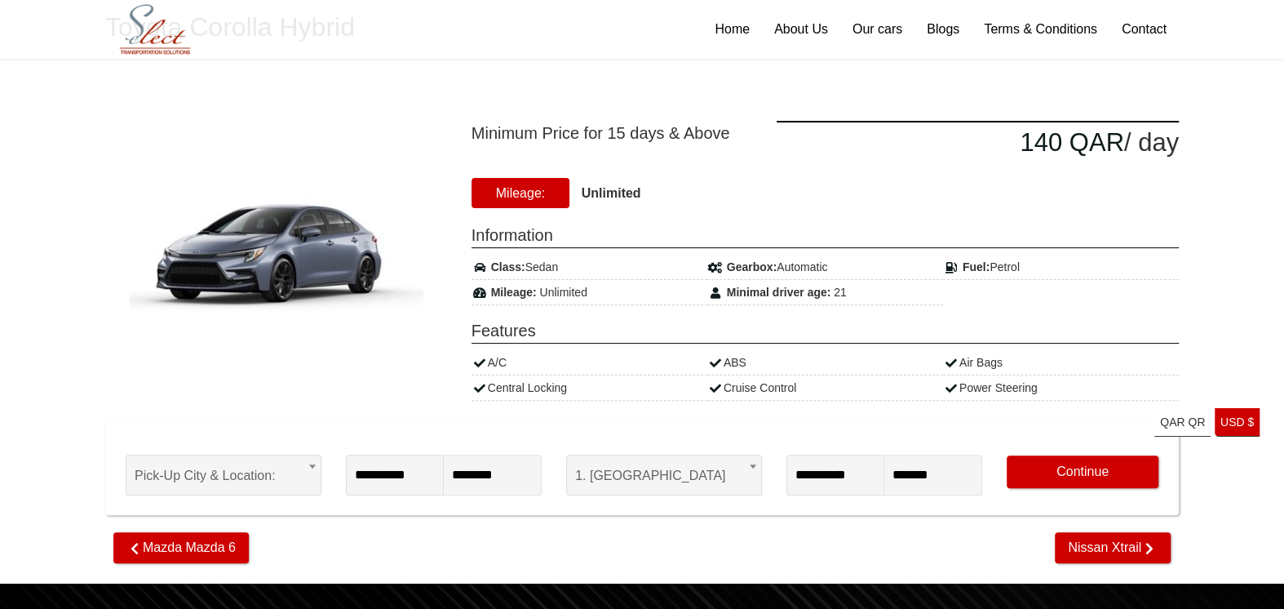
click at [269, 474] on span "Pick-Up City & Location:" at bounding box center [224, 475] width 178 height 41
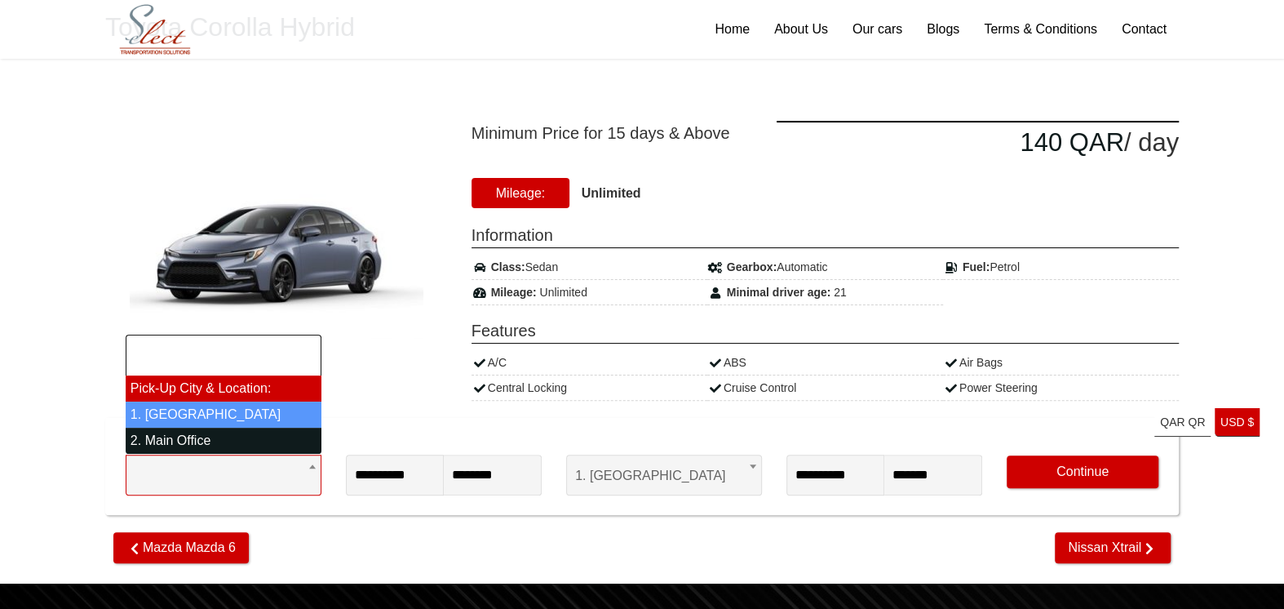
select select "*"
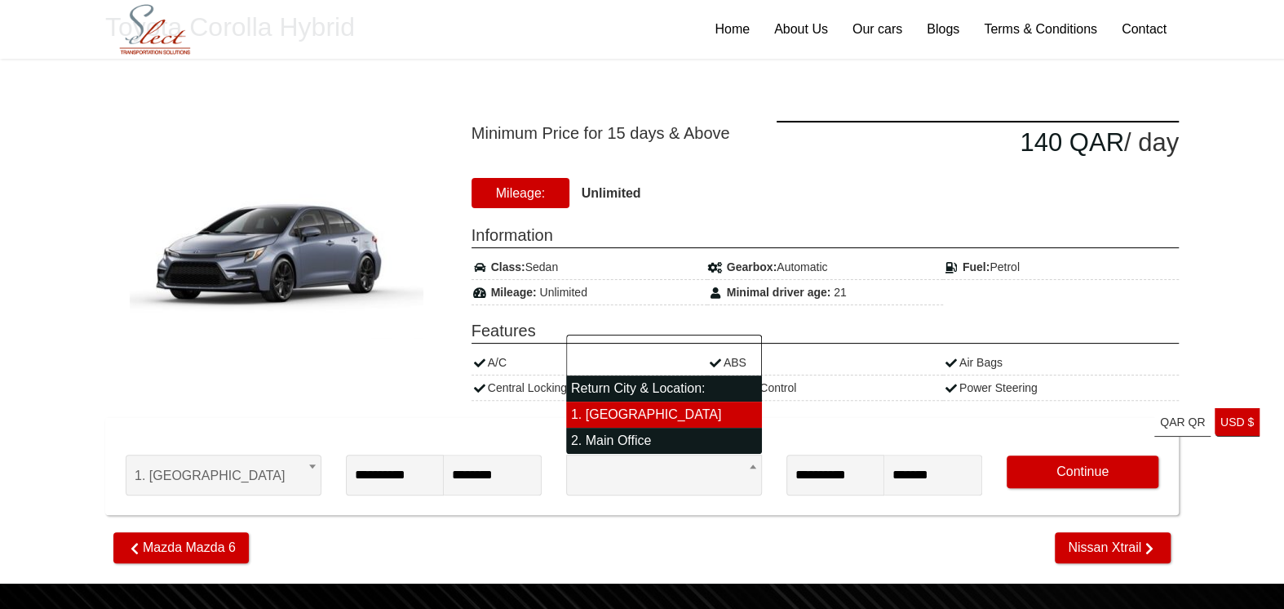
click at [685, 481] on span "1. [GEOGRAPHIC_DATA]" at bounding box center [664, 475] width 178 height 41
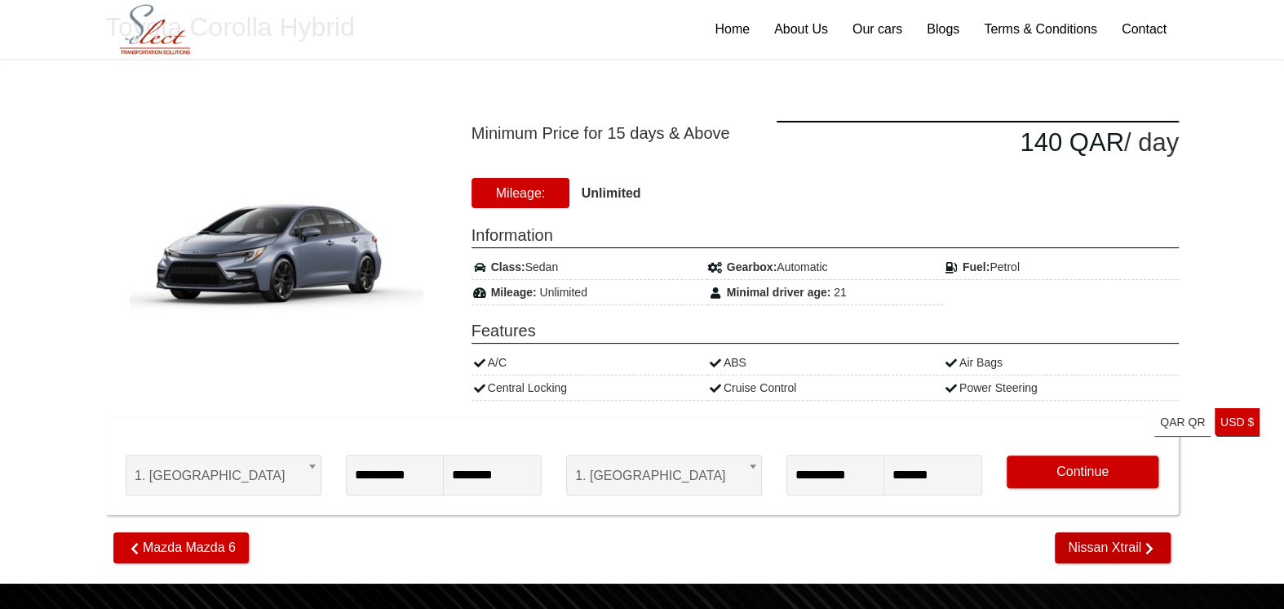
click at [1117, 547] on span "Nissan Xtrail" at bounding box center [1113, 547] width 116 height 31
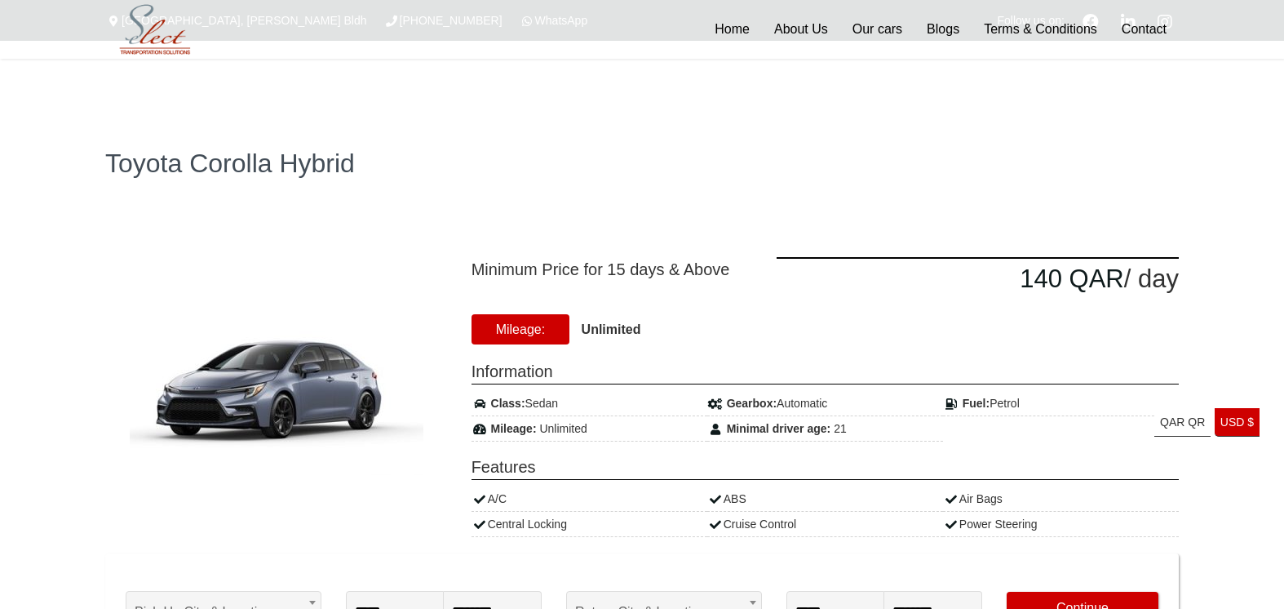
select select "*"
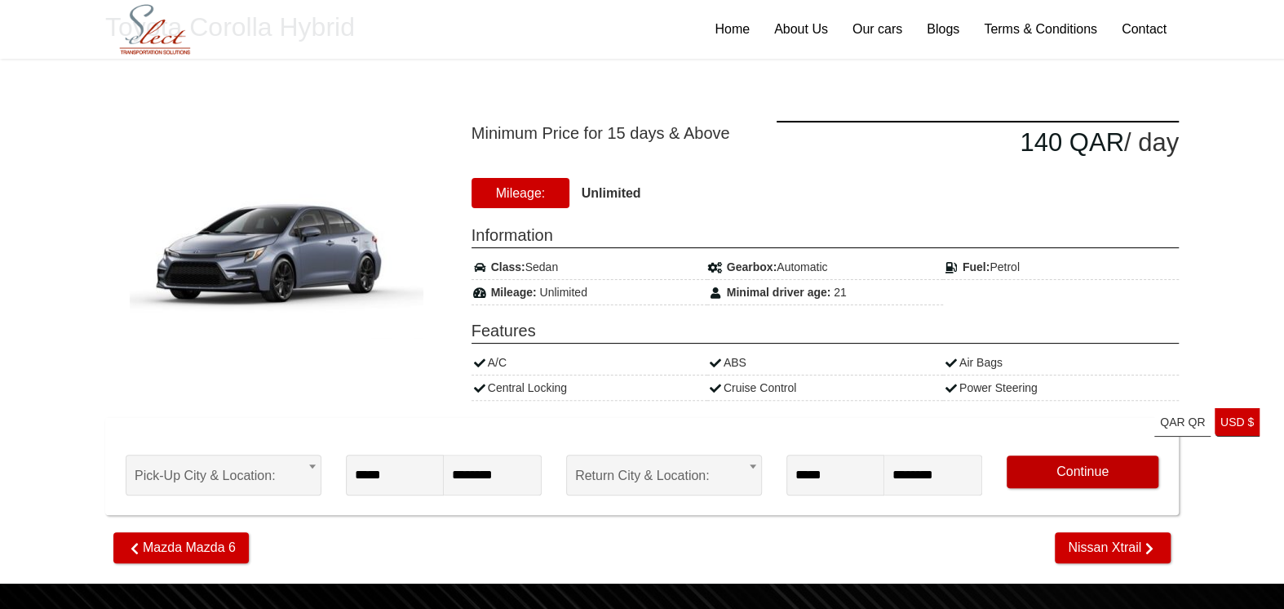
click at [1095, 478] on button "Continue" at bounding box center [1083, 471] width 152 height 33
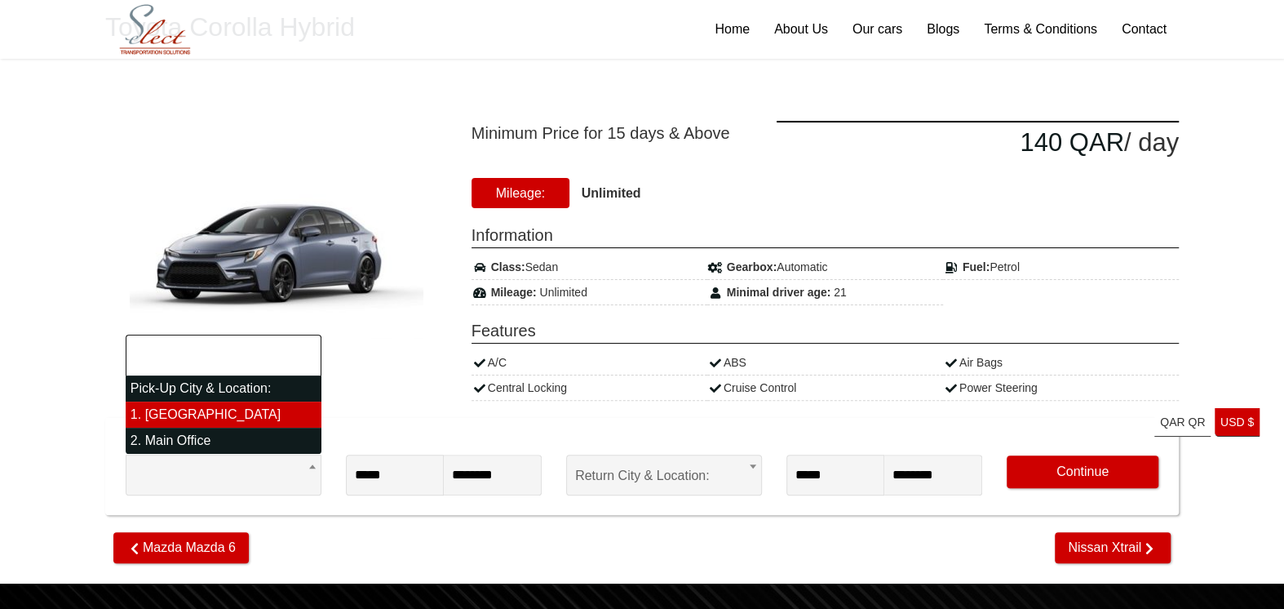
click at [295, 484] on span "Pick-Up City & Location:" at bounding box center [224, 475] width 178 height 41
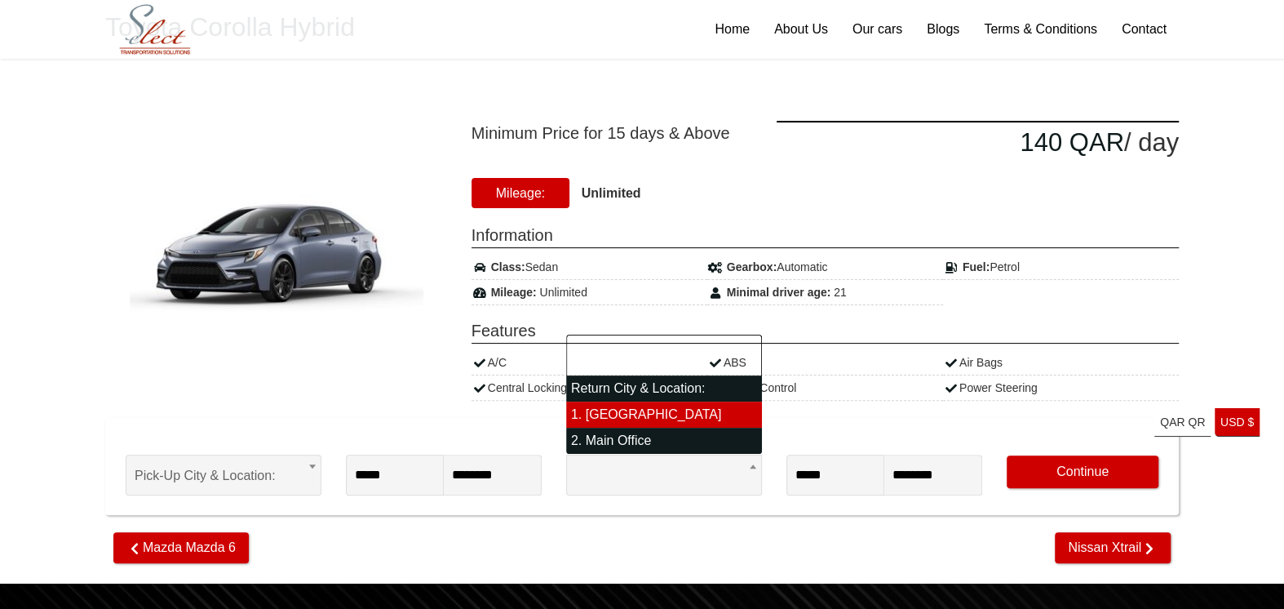
click at [663, 470] on span "Return City & Location:" at bounding box center [664, 475] width 178 height 41
click at [630, 481] on span "Return City & Location:" at bounding box center [664, 475] width 178 height 41
click at [610, 476] on span "Return City & Location:" at bounding box center [664, 475] width 178 height 41
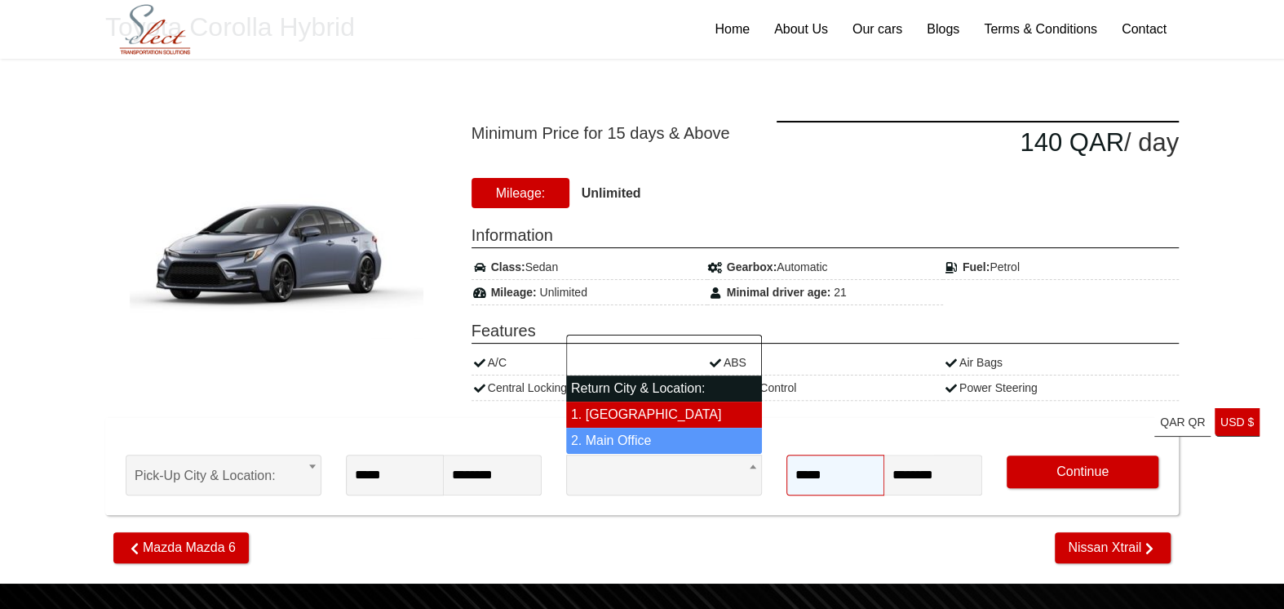
select select "*"
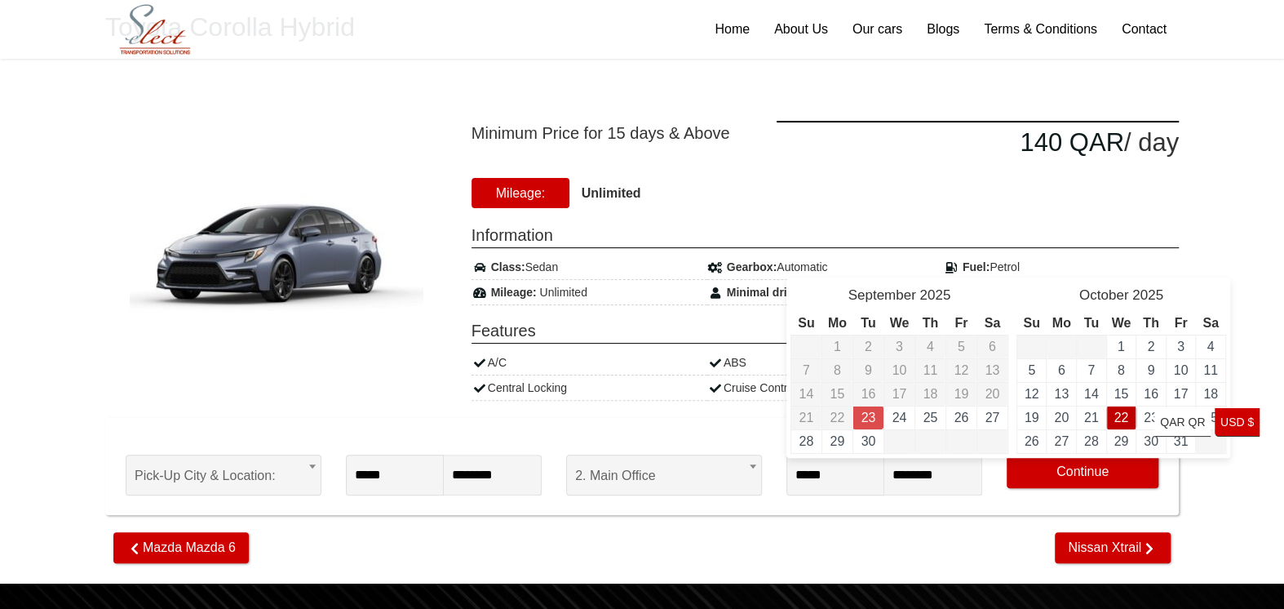
click at [1124, 418] on link "22" at bounding box center [1121, 417] width 15 height 14
type input "**********"
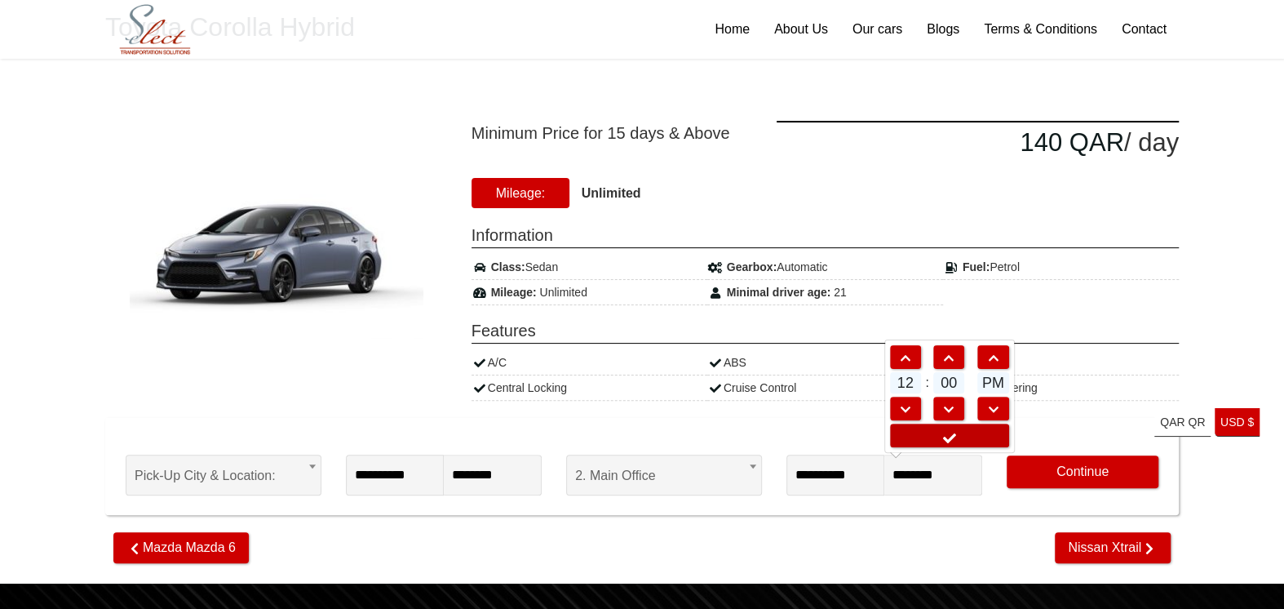
click at [975, 435] on link at bounding box center [949, 436] width 119 height 24
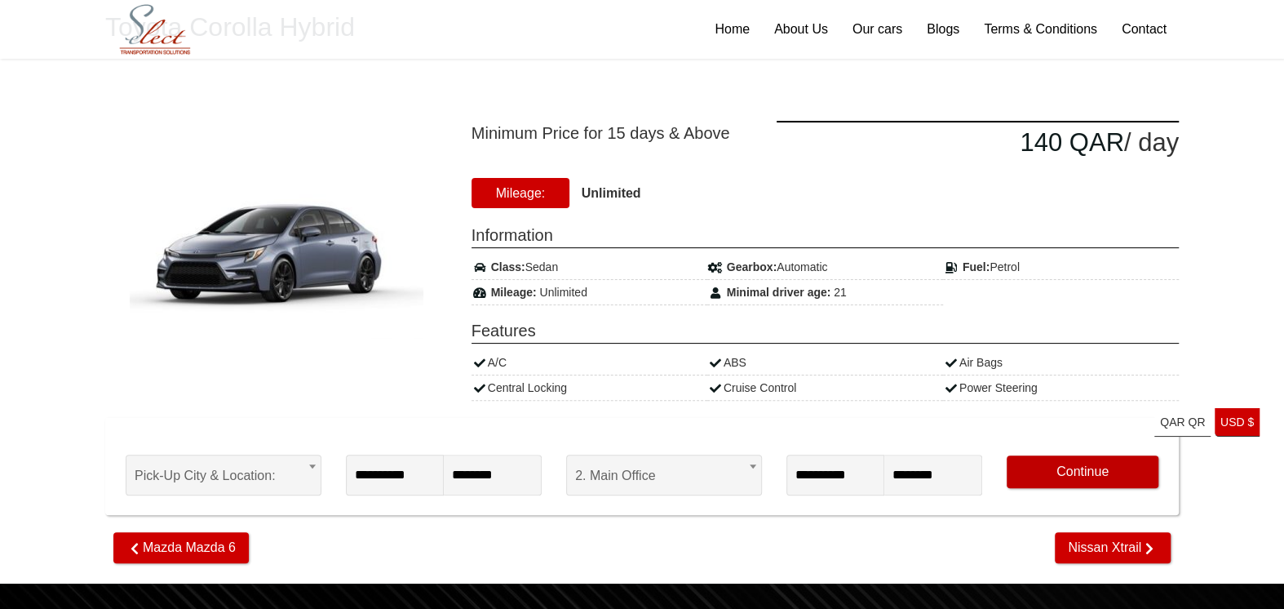
click at [1083, 473] on button "Continue" at bounding box center [1083, 471] width 152 height 33
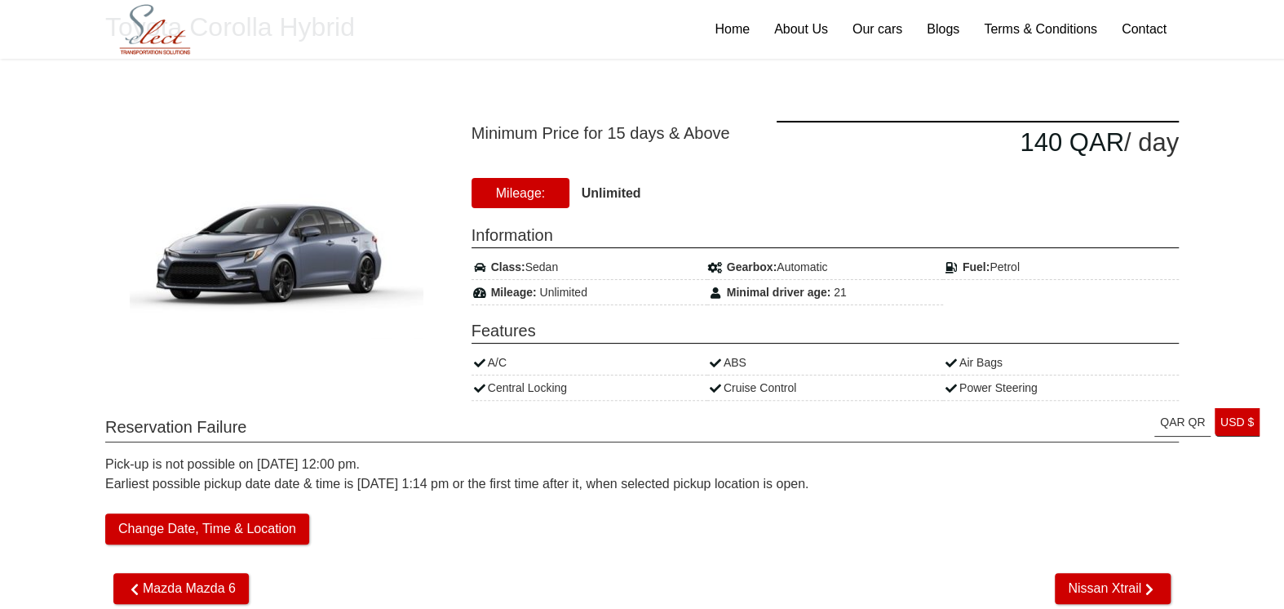
scroll to position [272, 0]
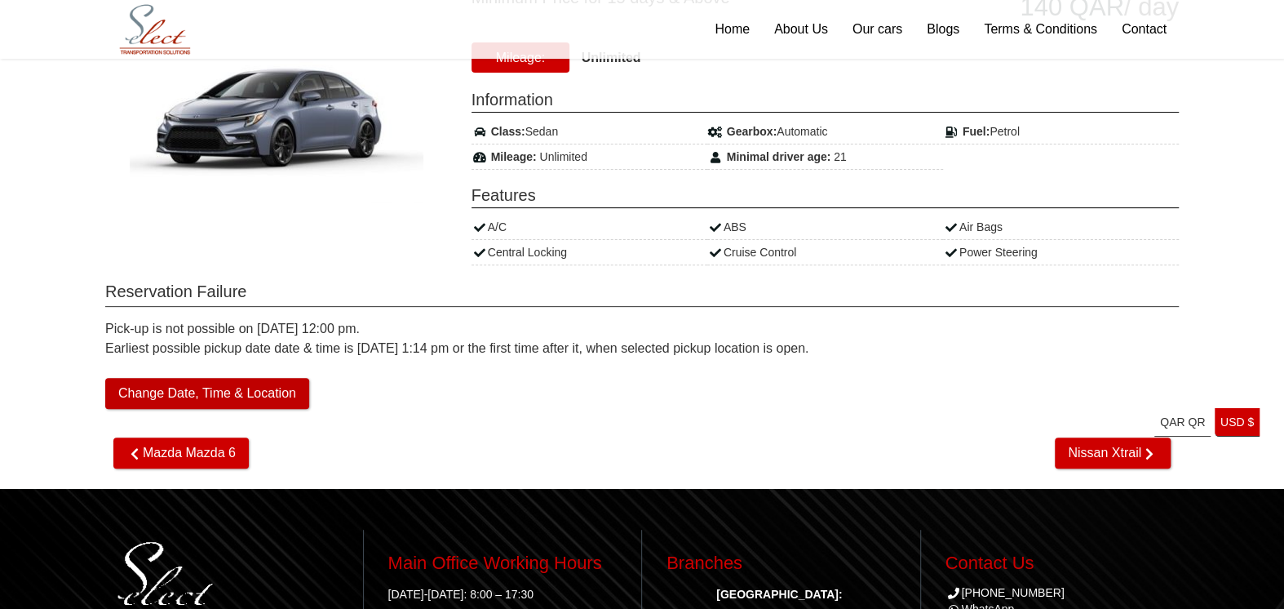
click at [272, 390] on button "Change Date, Time & Location" at bounding box center [207, 393] width 204 height 31
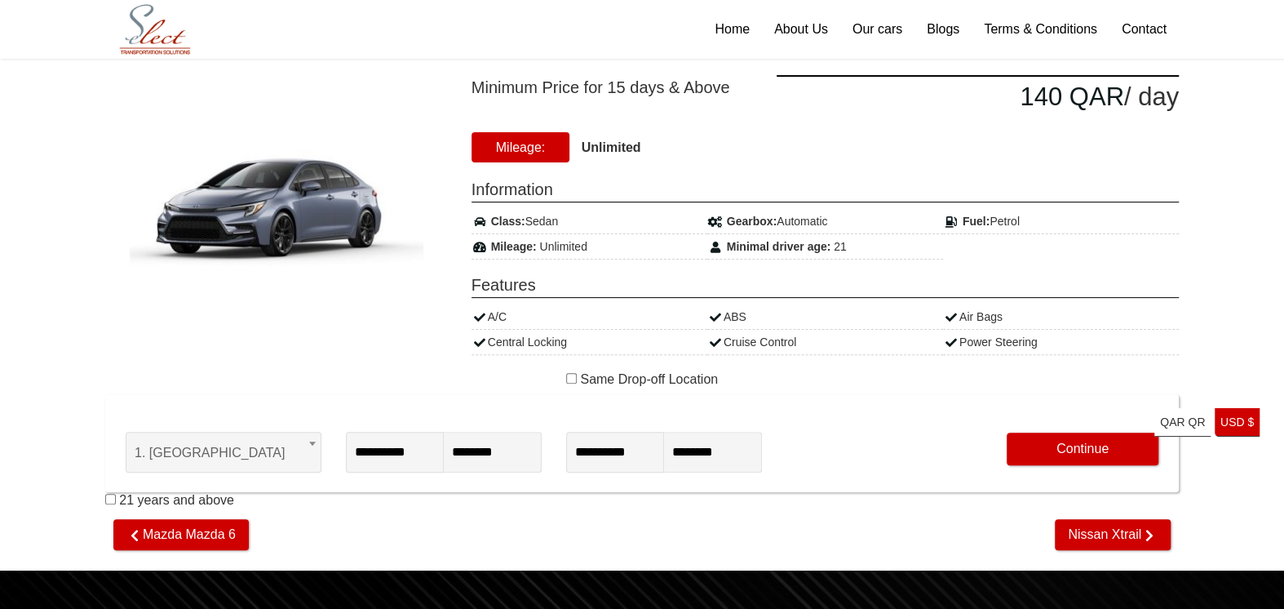
scroll to position [272, 0]
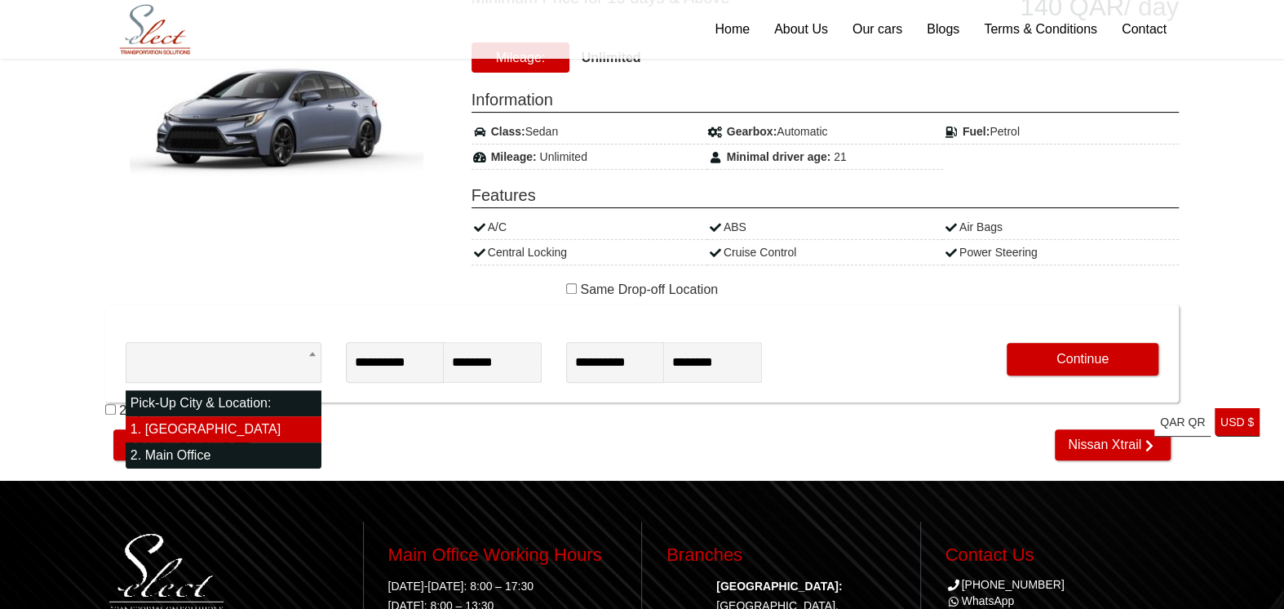
click at [215, 356] on body "[GEOGRAPHIC_DATA][PERSON_NAME] [PHONE_NUMBER] WhatsApp Follow us on: Home About…" at bounding box center [642, 303] width 1284 height 1151
click at [215, 356] on input "search" at bounding box center [224, 369] width 196 height 41
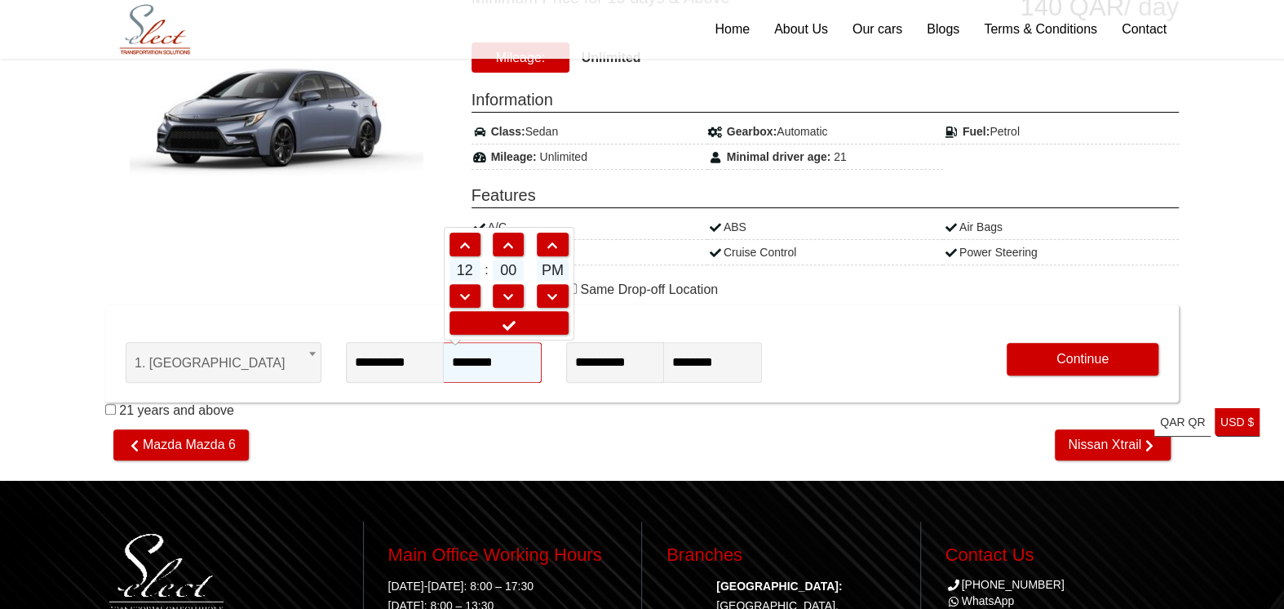
click at [463, 361] on input "********" at bounding box center [493, 362] width 98 height 41
click at [469, 251] on link at bounding box center [465, 245] width 31 height 24
type input "*******"
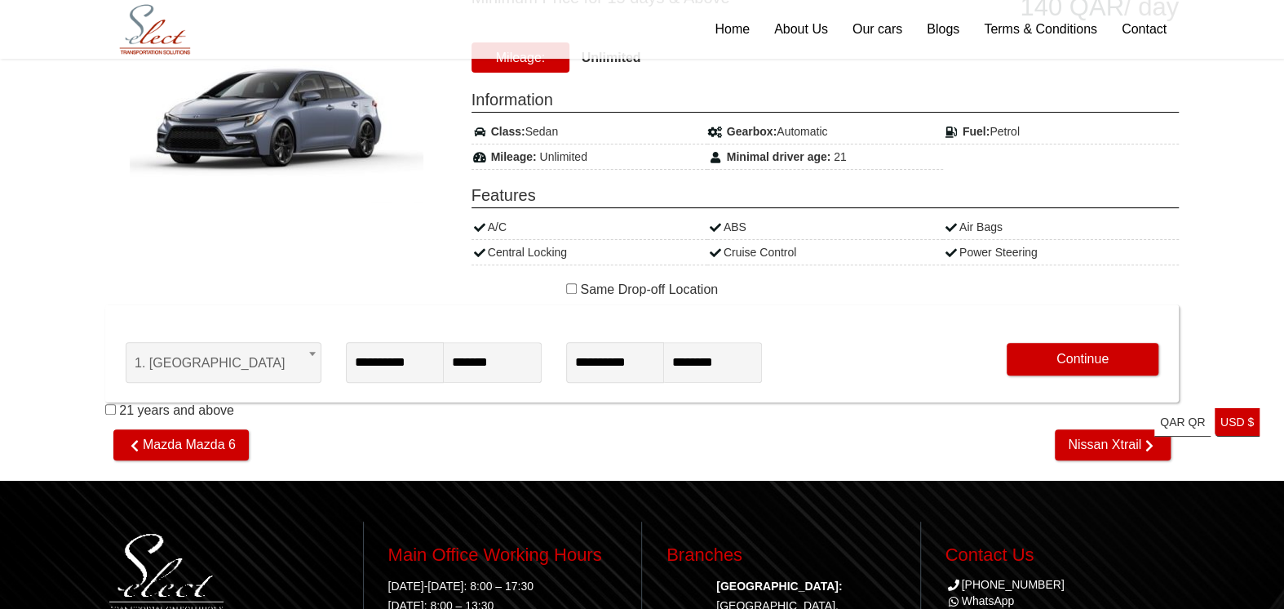
click at [547, 406] on div "21 years and above" at bounding box center [642, 413] width 1074 height 23
click at [1119, 363] on button "Continue" at bounding box center [1083, 359] width 152 height 33
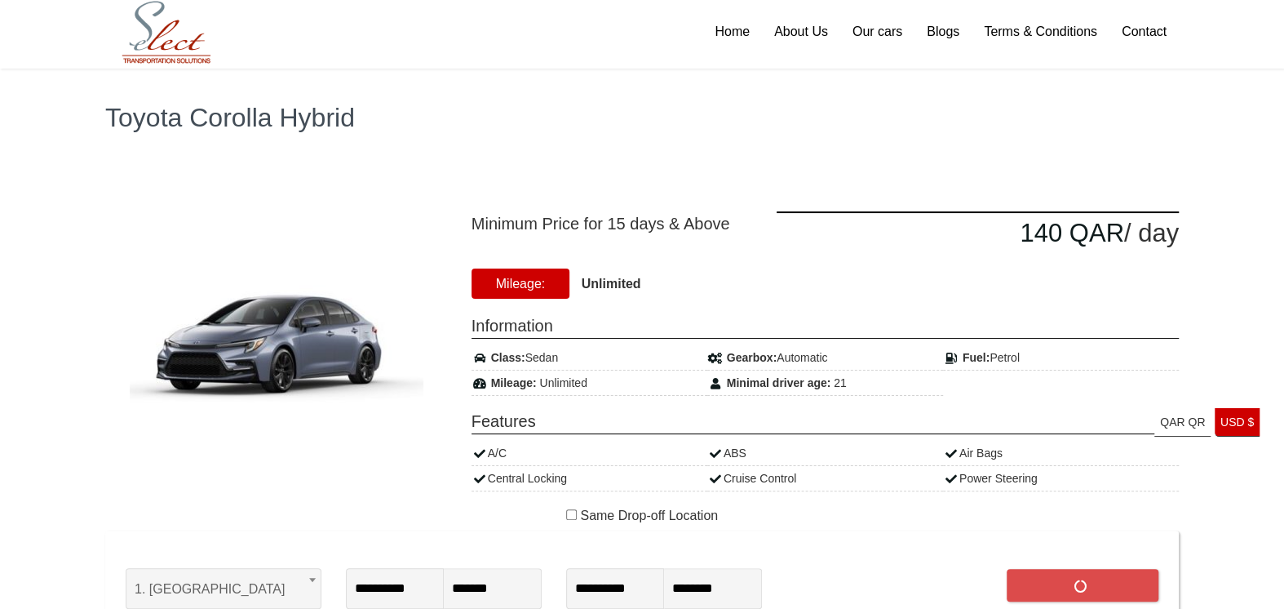
scroll to position [0, 0]
